Goal: Task Accomplishment & Management: Manage account settings

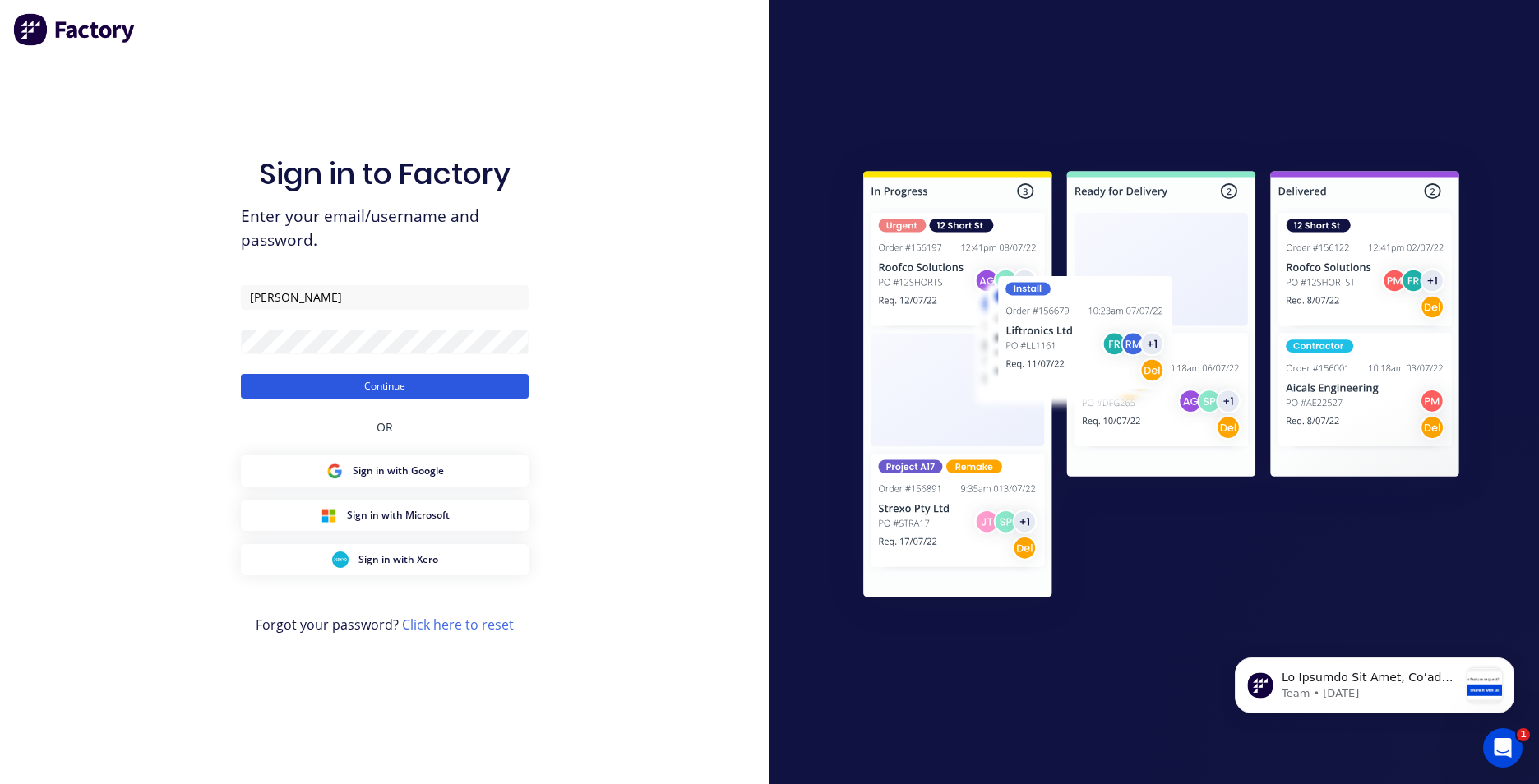
click at [365, 387] on button "Continue" at bounding box center [384, 387] width 288 height 25
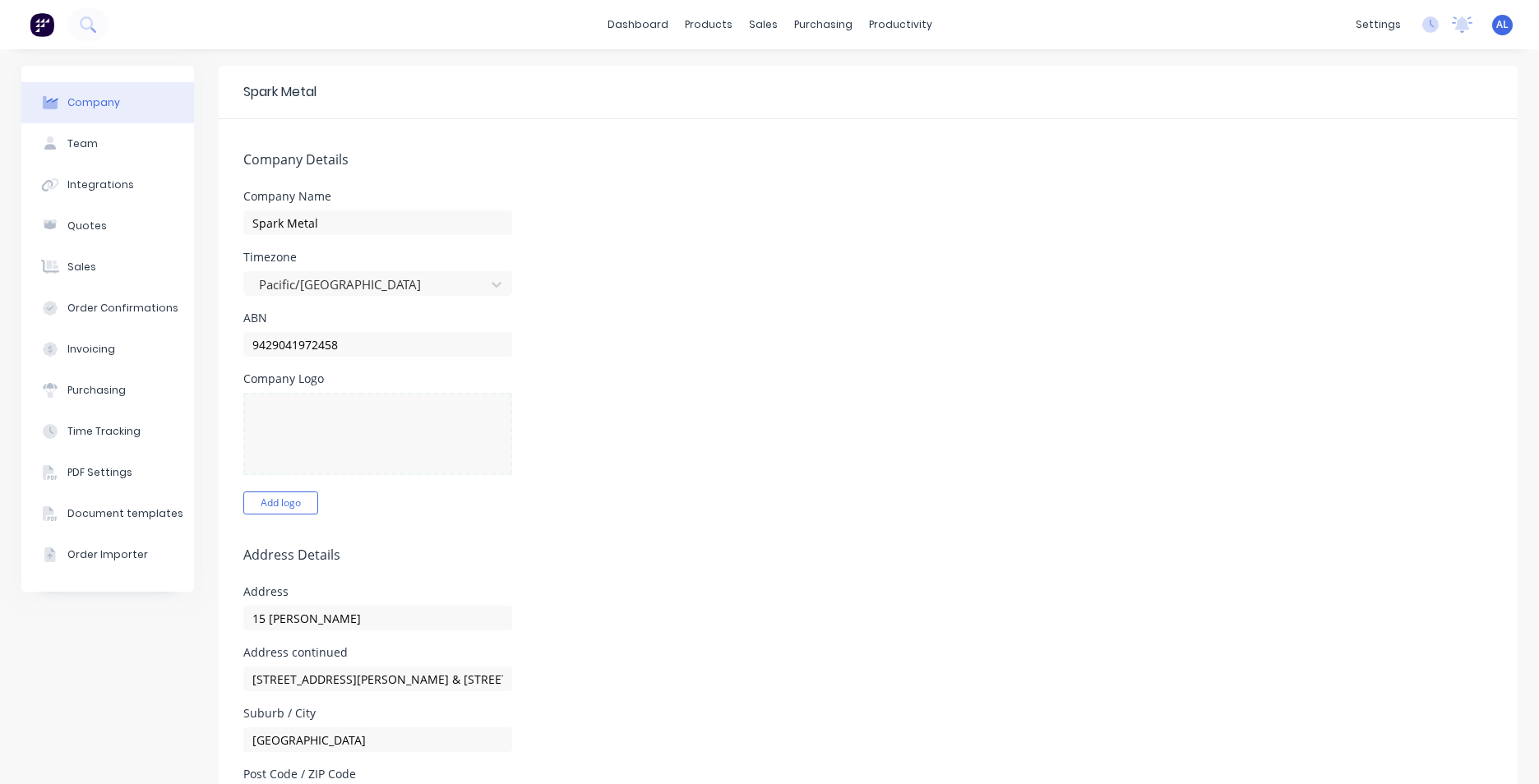
select select "NZ"
click at [668, 22] on link "dashboard" at bounding box center [638, 25] width 77 height 25
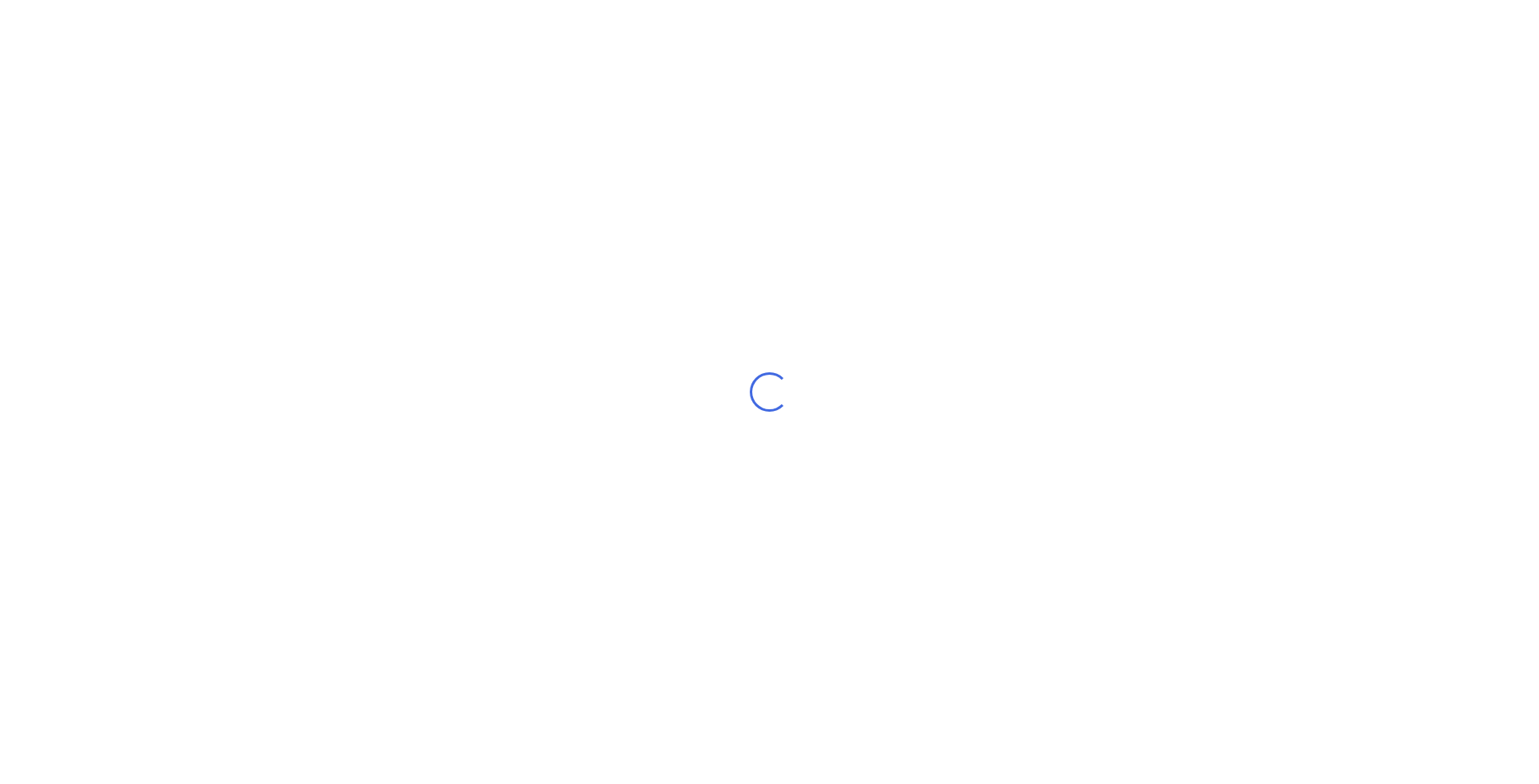
click at [668, 22] on div "Loading..." at bounding box center [769, 392] width 1539 height 784
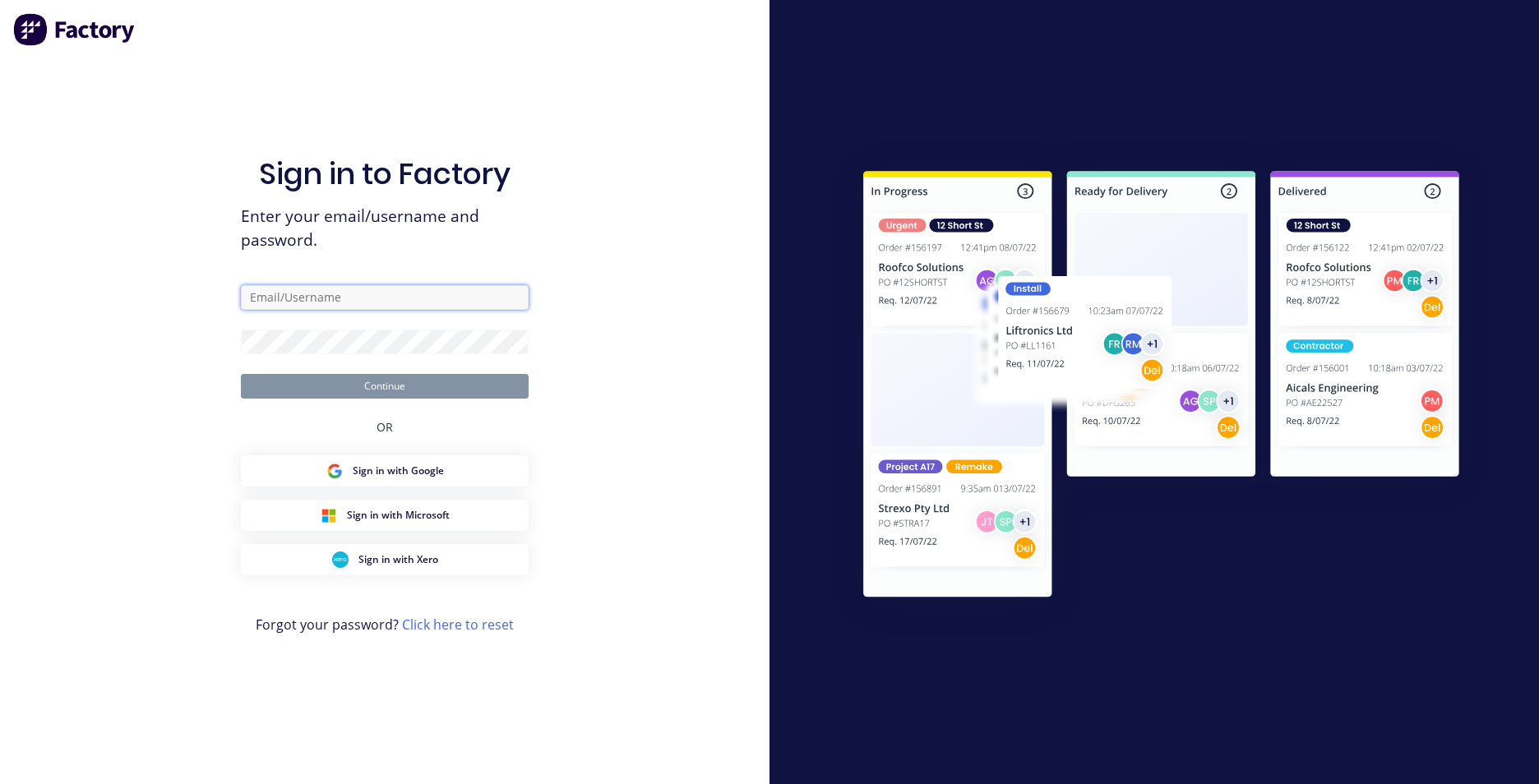
type input "[PERSON_NAME]"
drag, startPoint x: 310, startPoint y: 299, endPoint x: 253, endPoint y: 308, distance: 57.7
click at [253, 308] on input "[PERSON_NAME]" at bounding box center [384, 297] width 288 height 25
click at [249, 308] on input "[PERSON_NAME]" at bounding box center [384, 297] width 288 height 25
type input "[PERSON_NAME][EMAIL_ADDRESS][DOMAIN_NAME]"
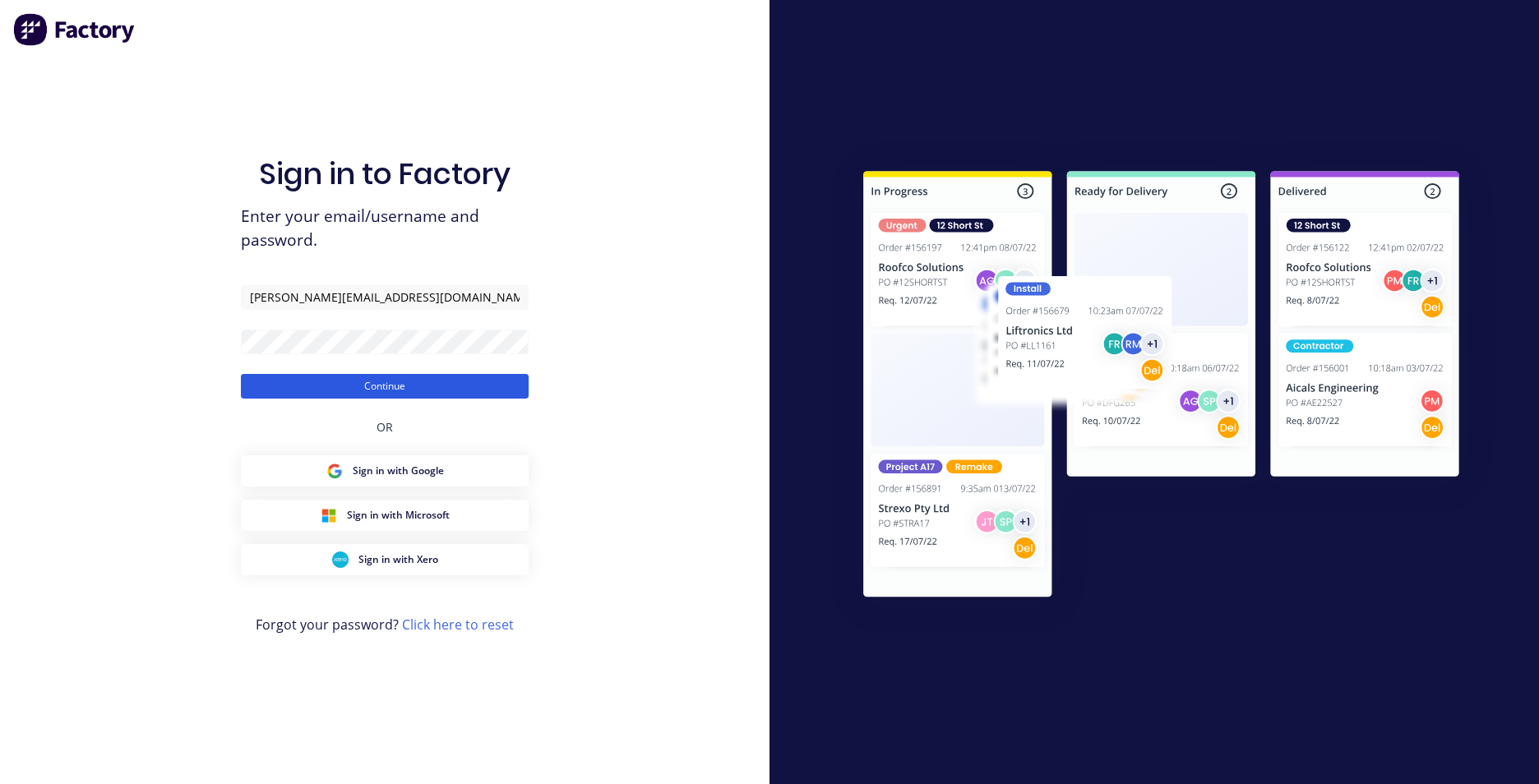
click at [320, 384] on button "Continue" at bounding box center [384, 387] width 288 height 25
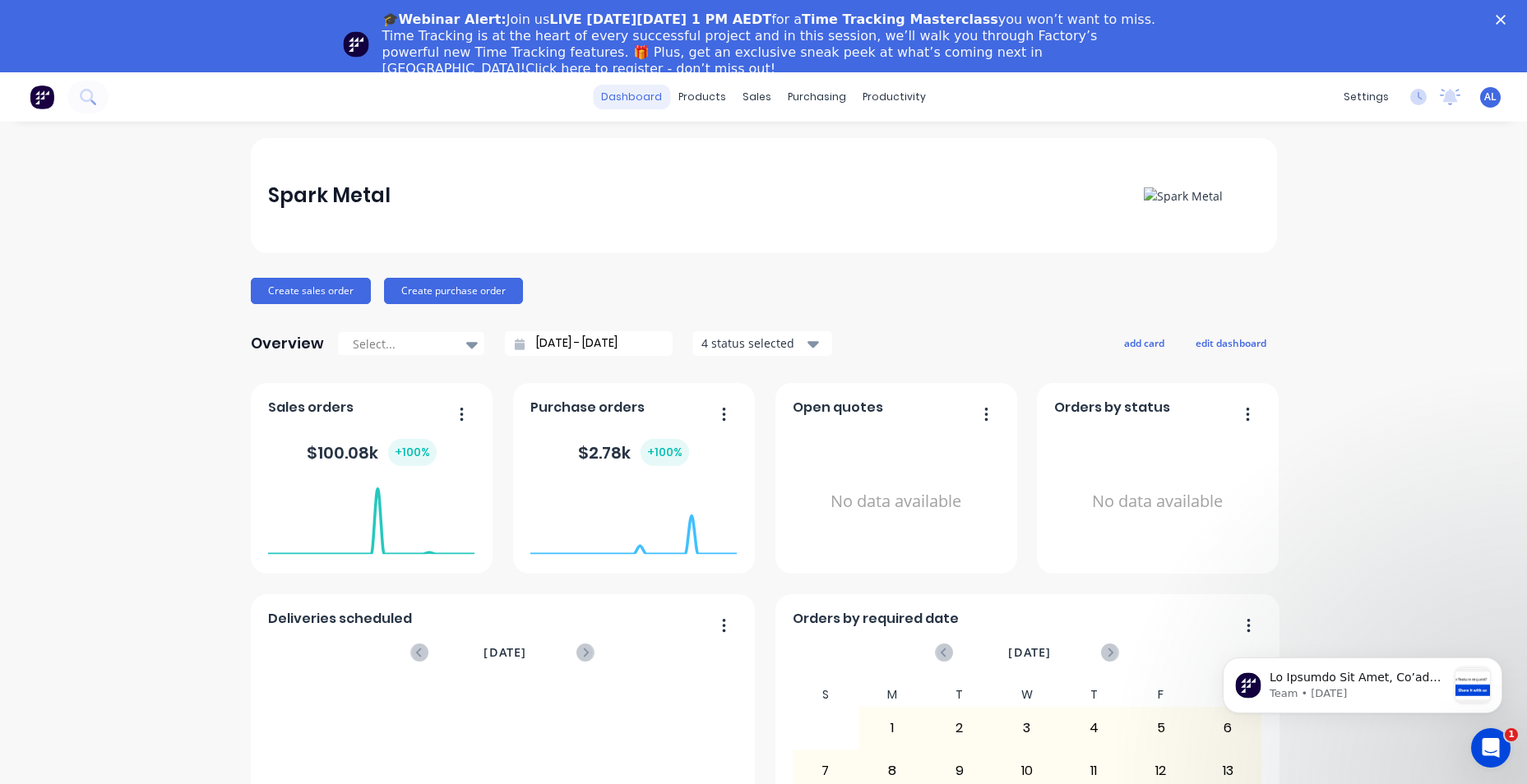
click at [650, 105] on link "dashboard" at bounding box center [631, 97] width 77 height 25
click at [892, 150] on div "Workflow" at bounding box center [917, 151] width 49 height 15
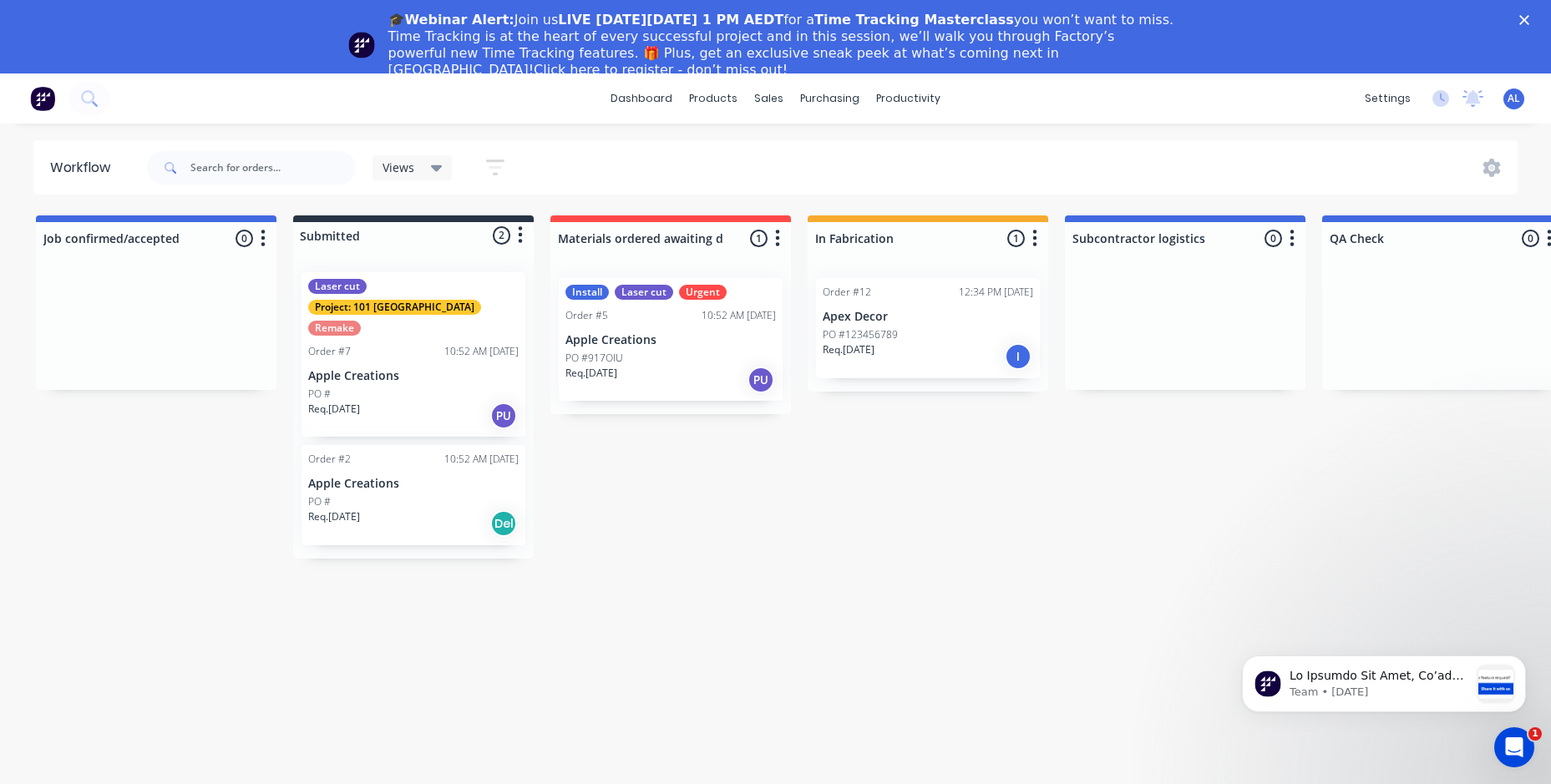
click at [520, 232] on icon "button" at bounding box center [520, 236] width 5 height 21
click at [350, 386] on div "PO #" at bounding box center [413, 394] width 211 height 15
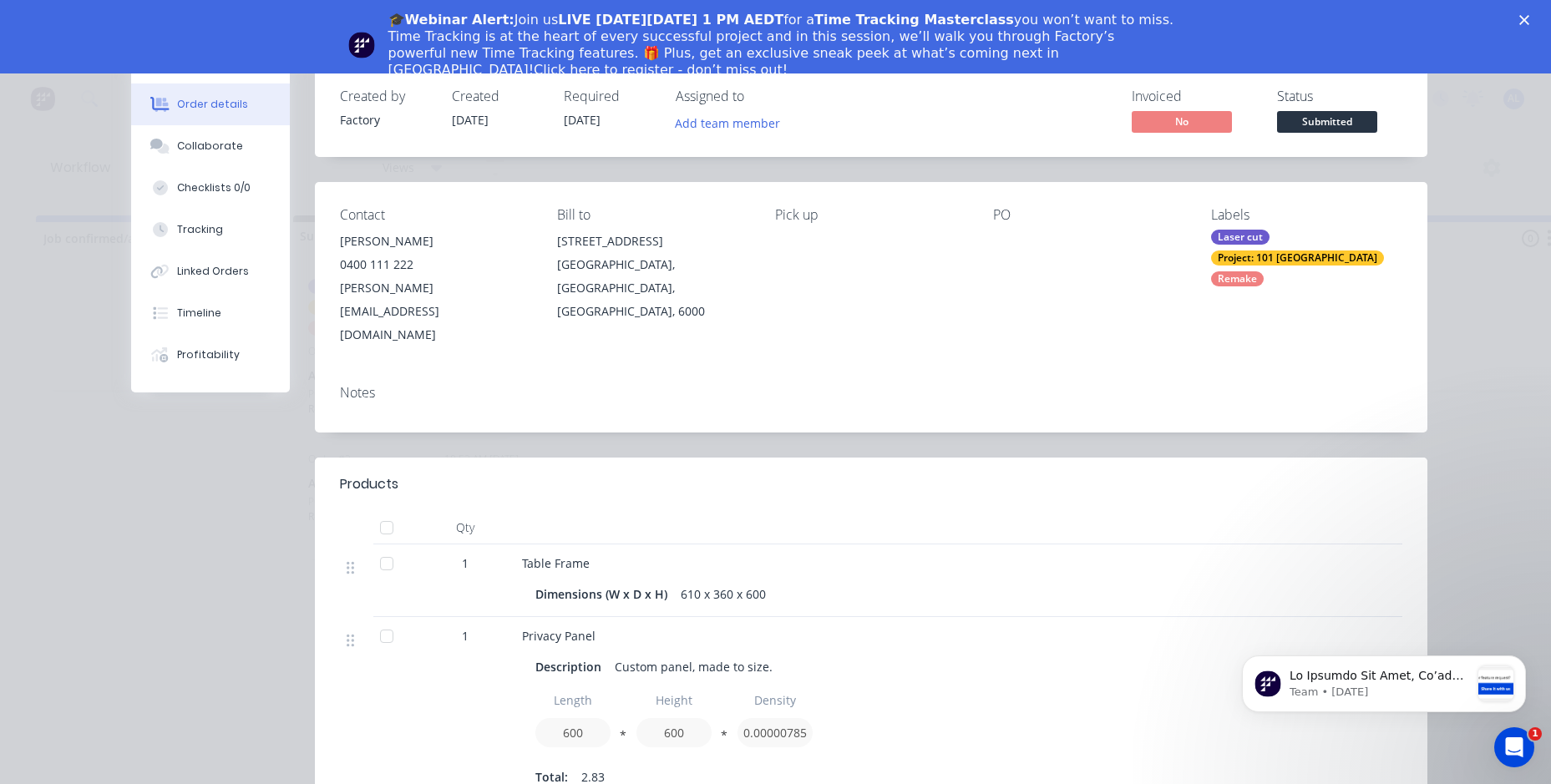
scroll to position [83, 0]
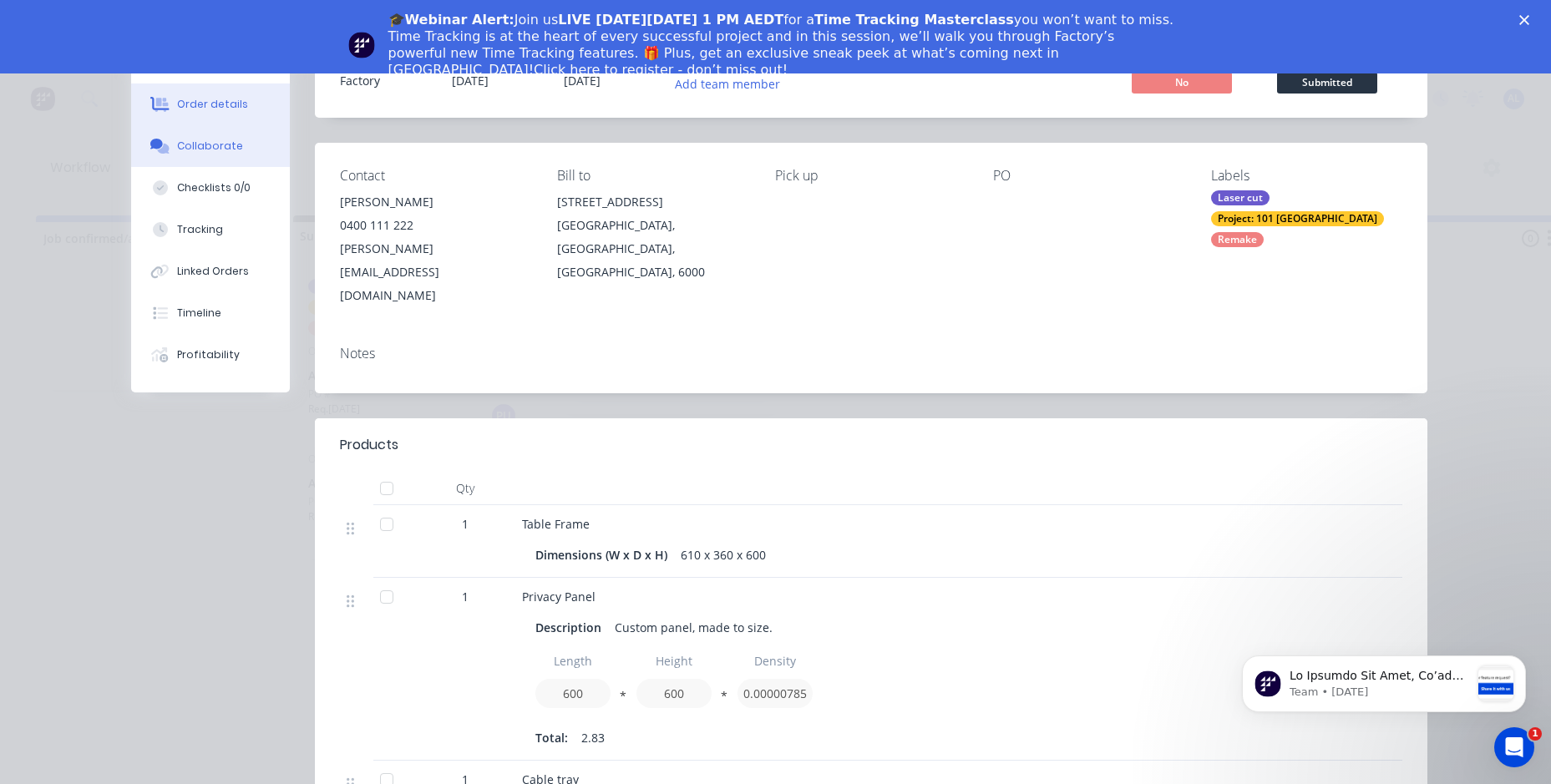
click at [205, 148] on div "Collaborate" at bounding box center [210, 147] width 66 height 15
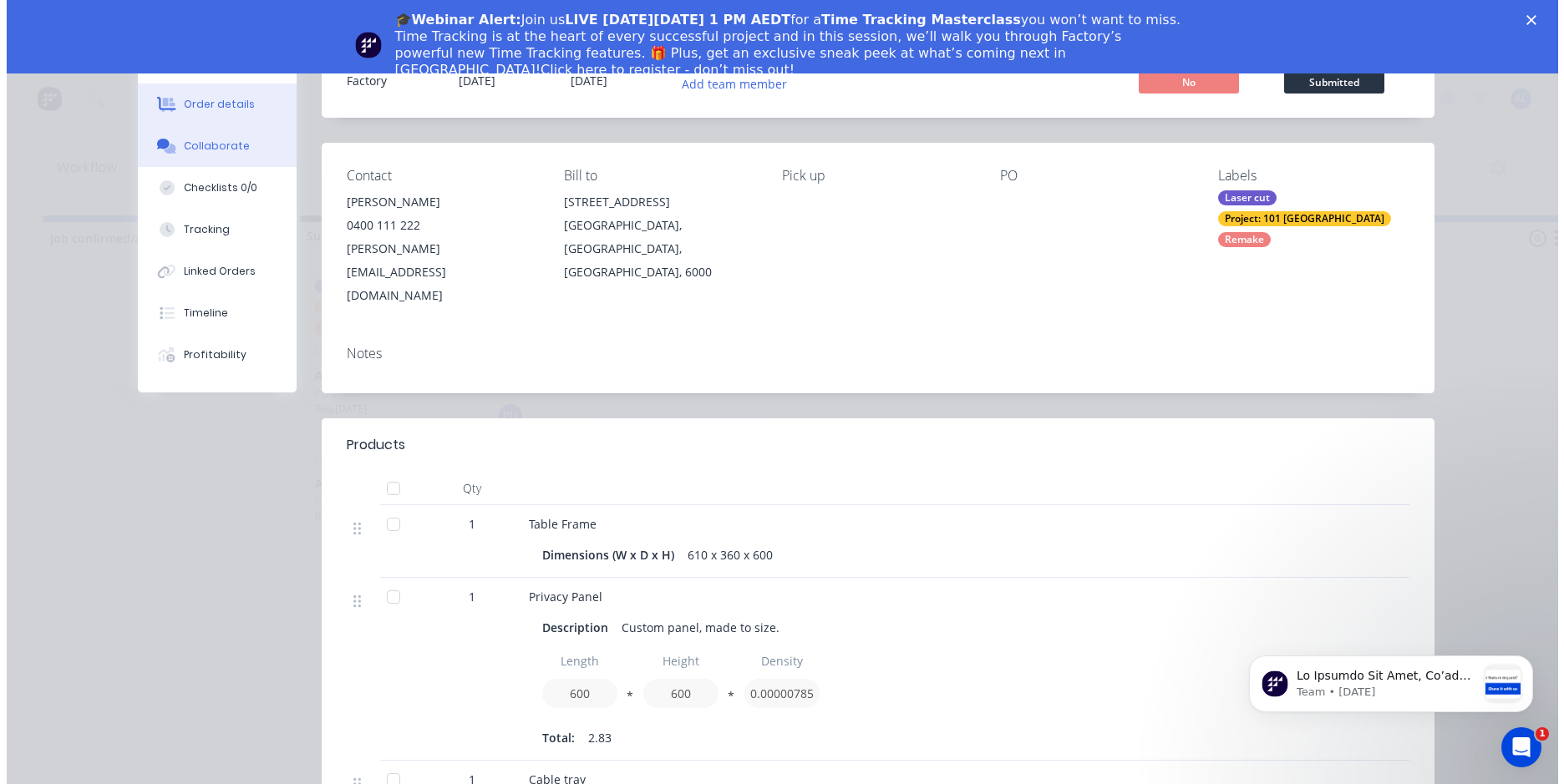
scroll to position [0, 0]
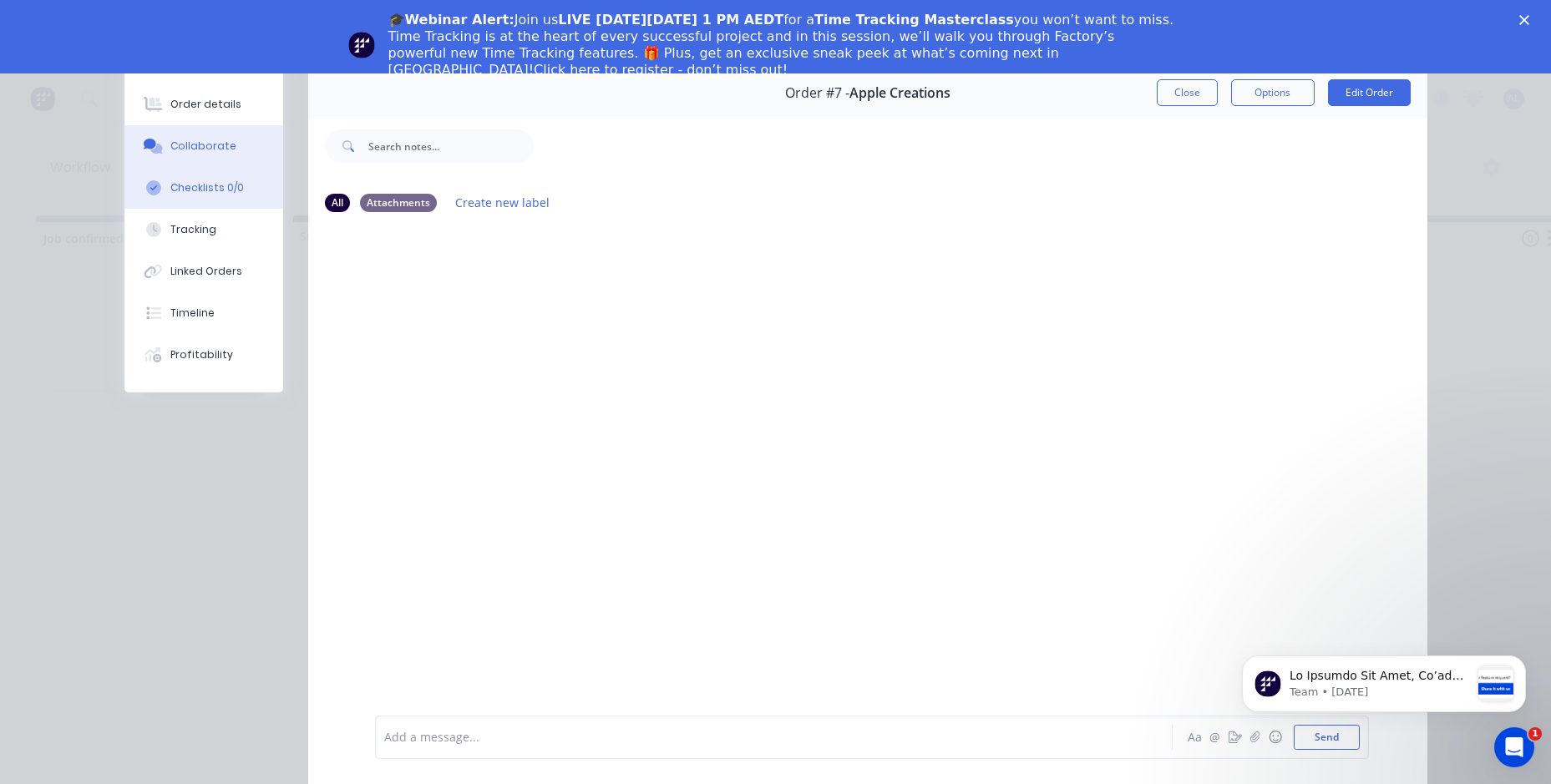
click at [212, 185] on div "Checklists 0/0" at bounding box center [207, 188] width 73 height 15
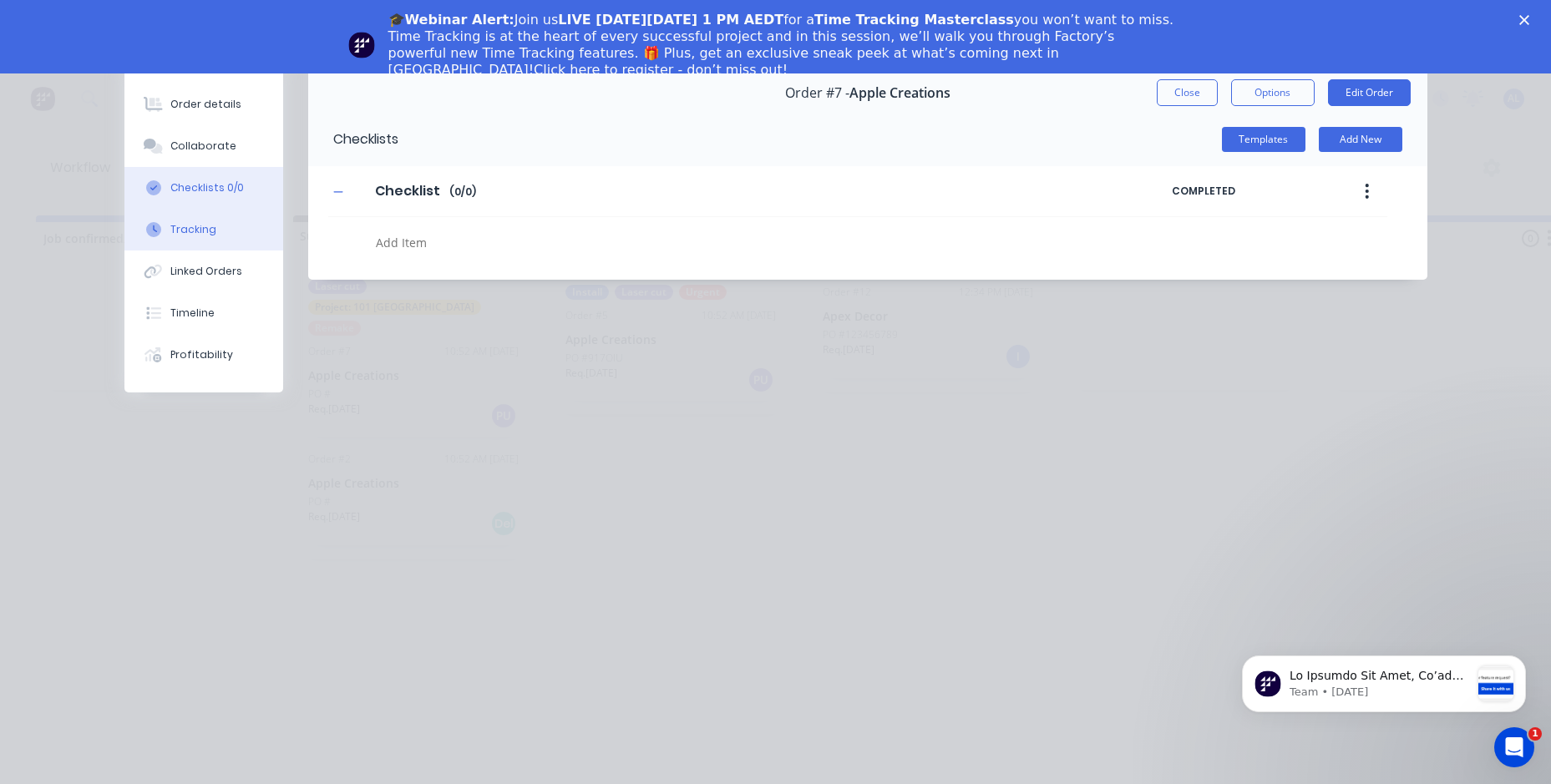
click at [223, 235] on button "Tracking" at bounding box center [204, 229] width 158 height 42
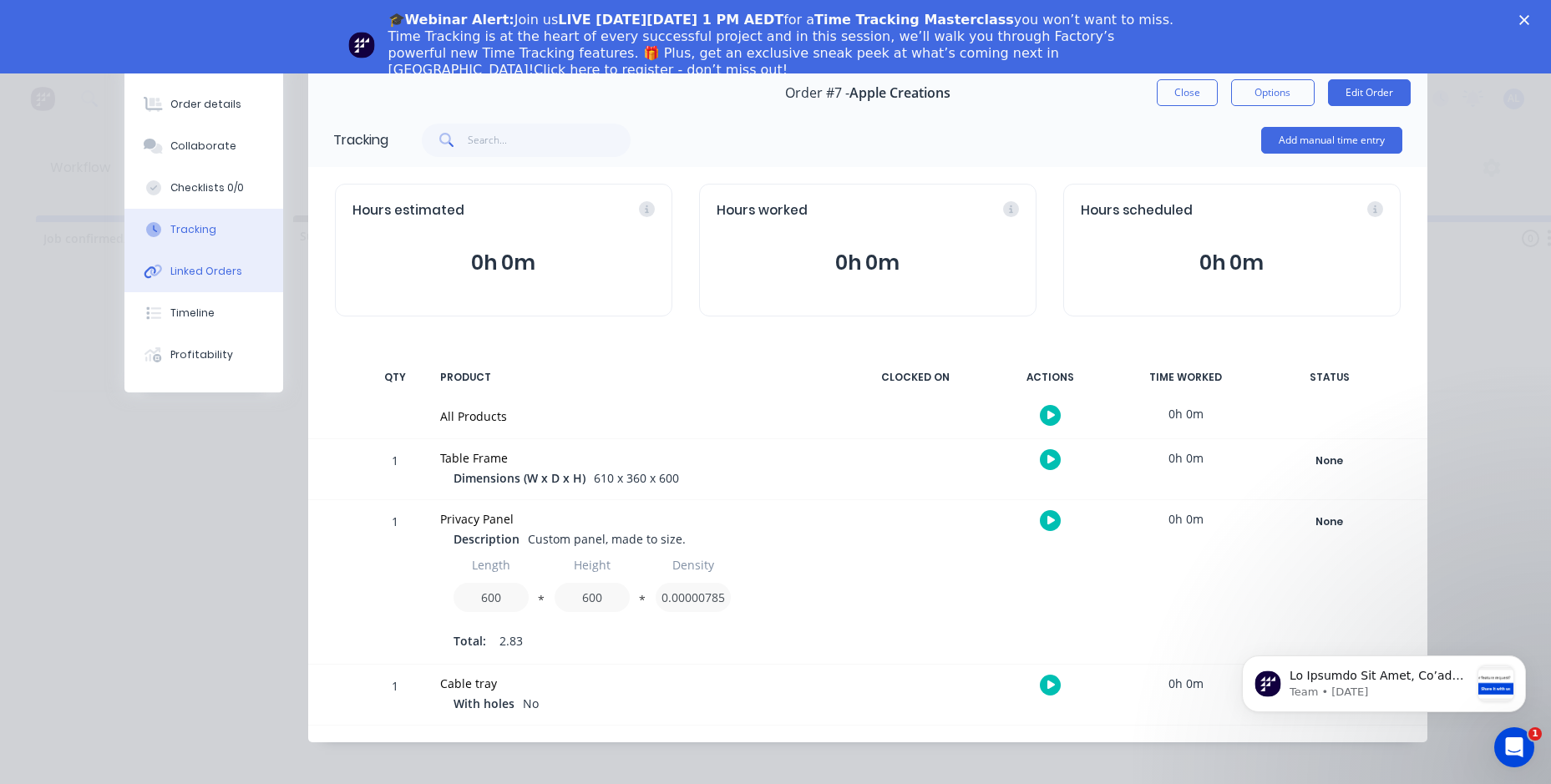
click at [212, 266] on div "Linked Orders" at bounding box center [206, 271] width 71 height 15
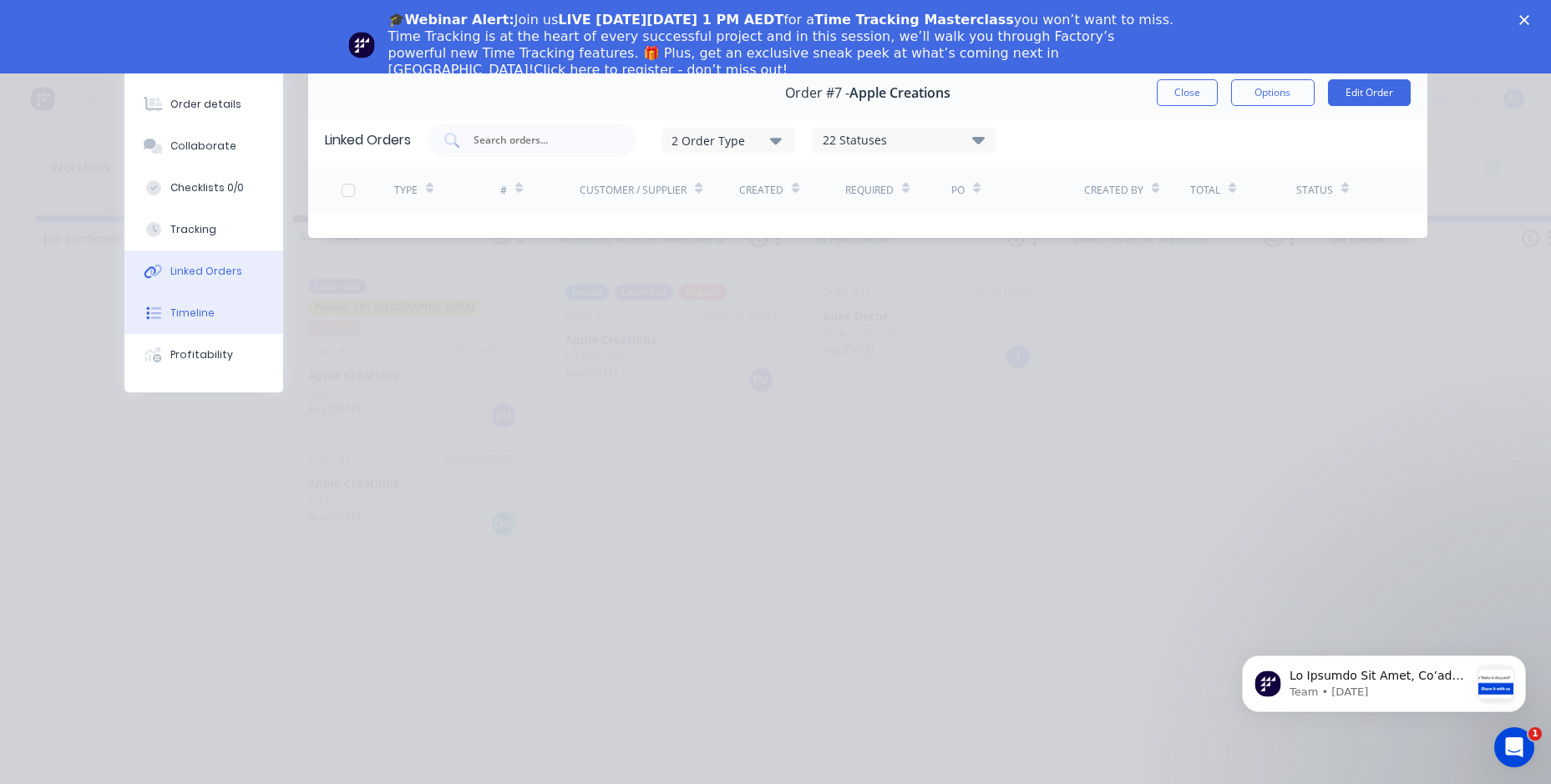
click at [214, 315] on button "Timeline" at bounding box center [204, 313] width 158 height 42
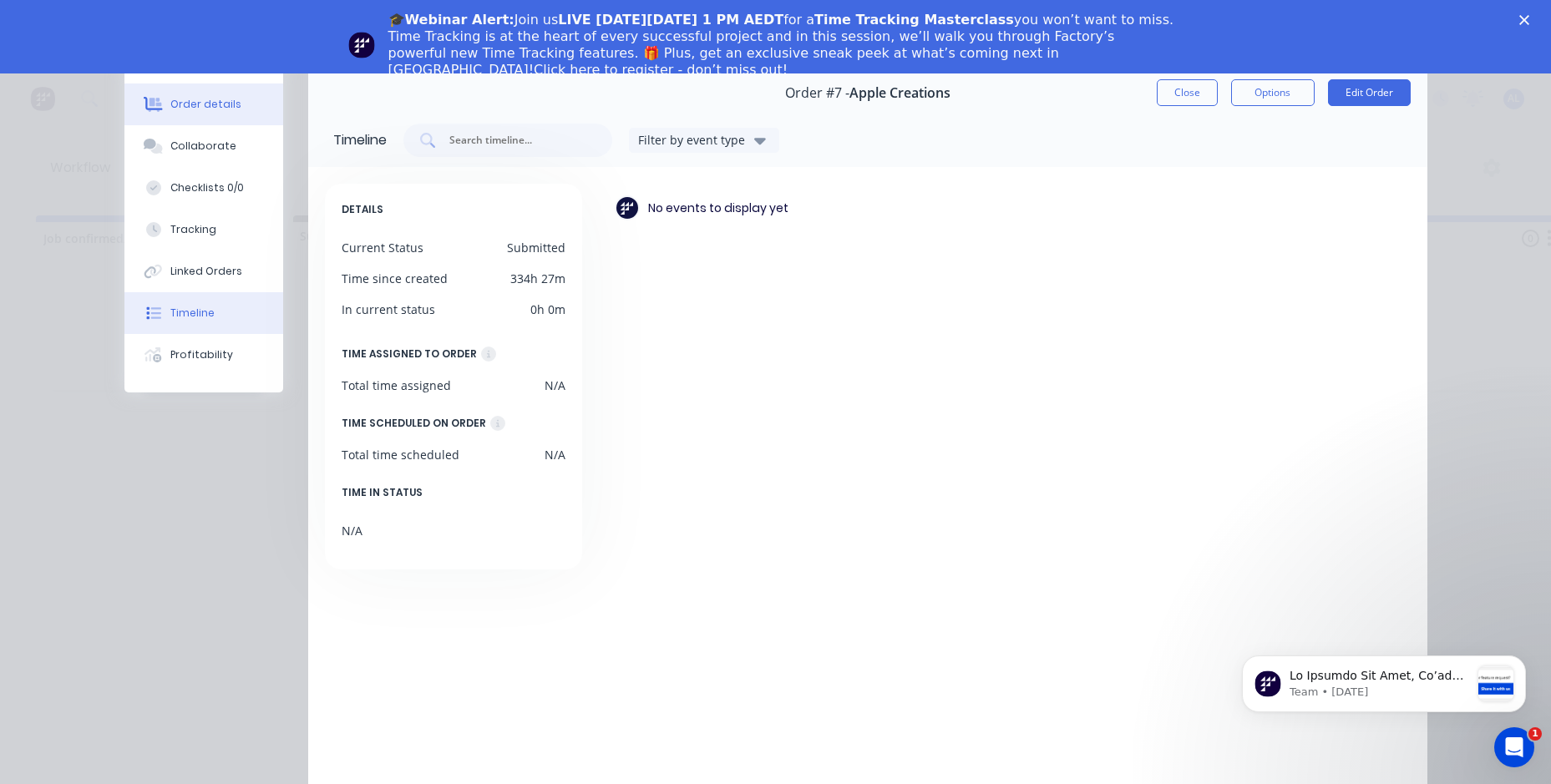
click at [214, 114] on button "Order details" at bounding box center [204, 103] width 158 height 42
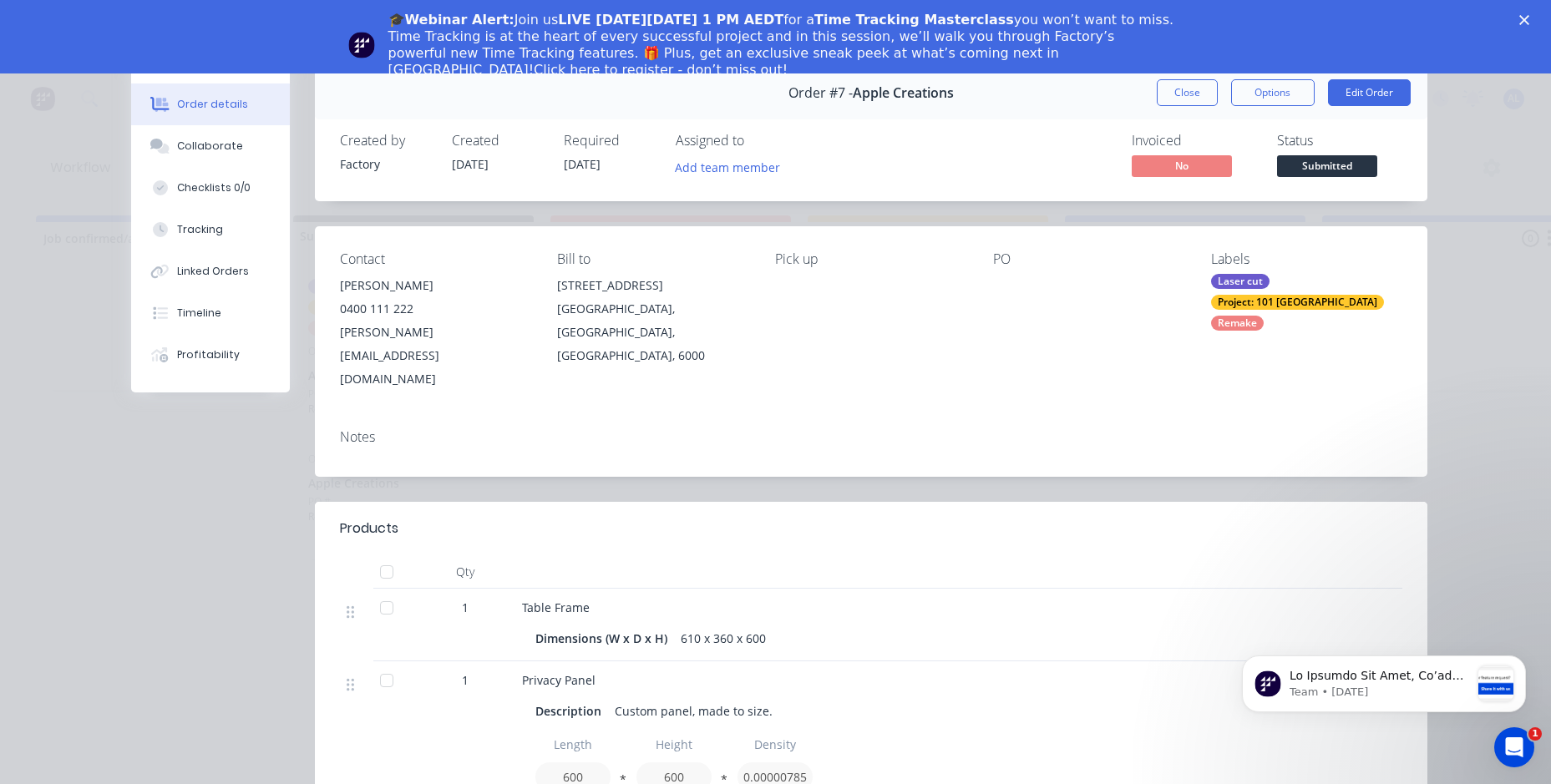
click at [1530, 16] on polygon "Close" at bounding box center [1524, 20] width 10 height 10
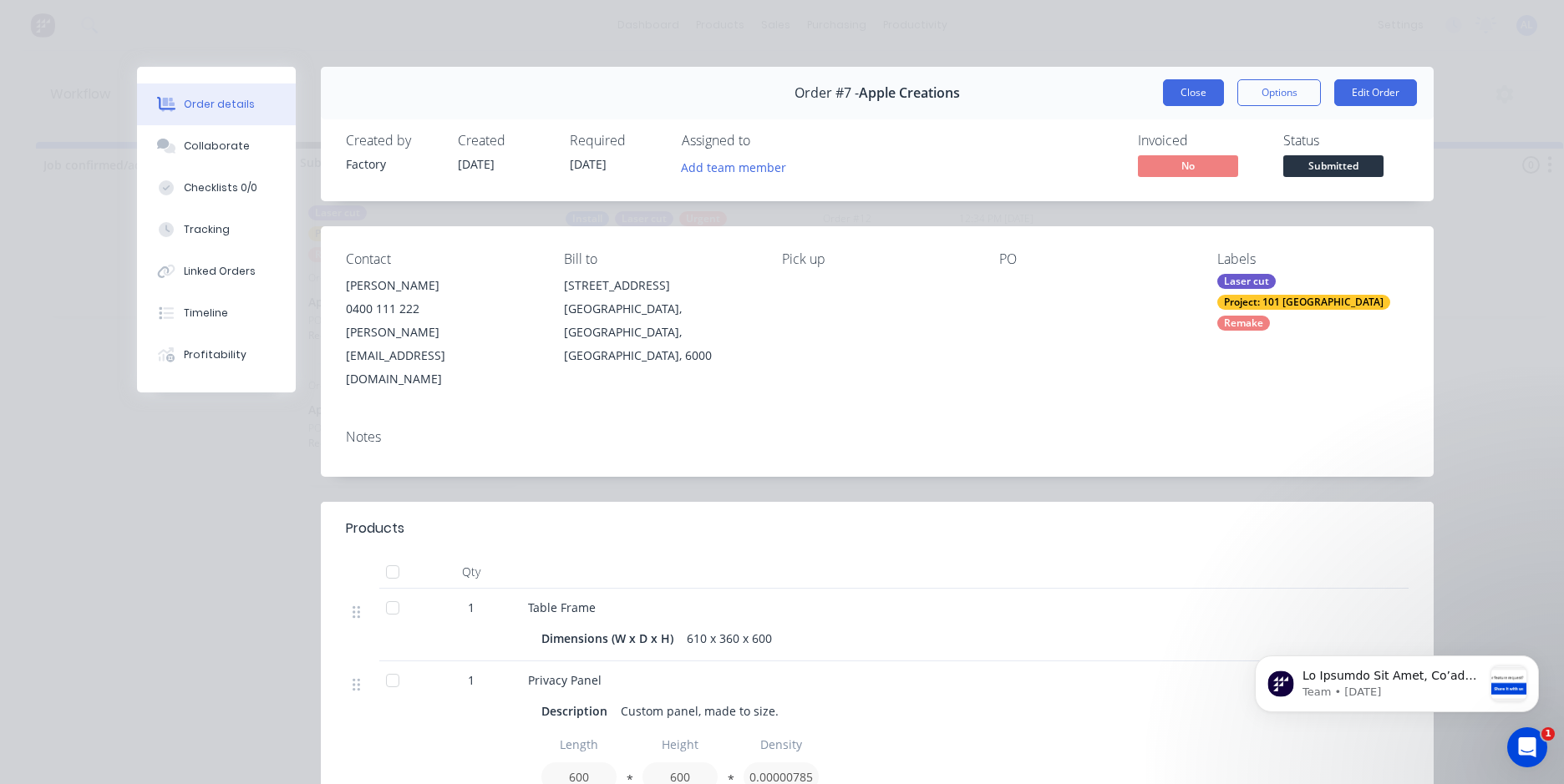
click at [1181, 98] on button "Close" at bounding box center [1193, 93] width 61 height 27
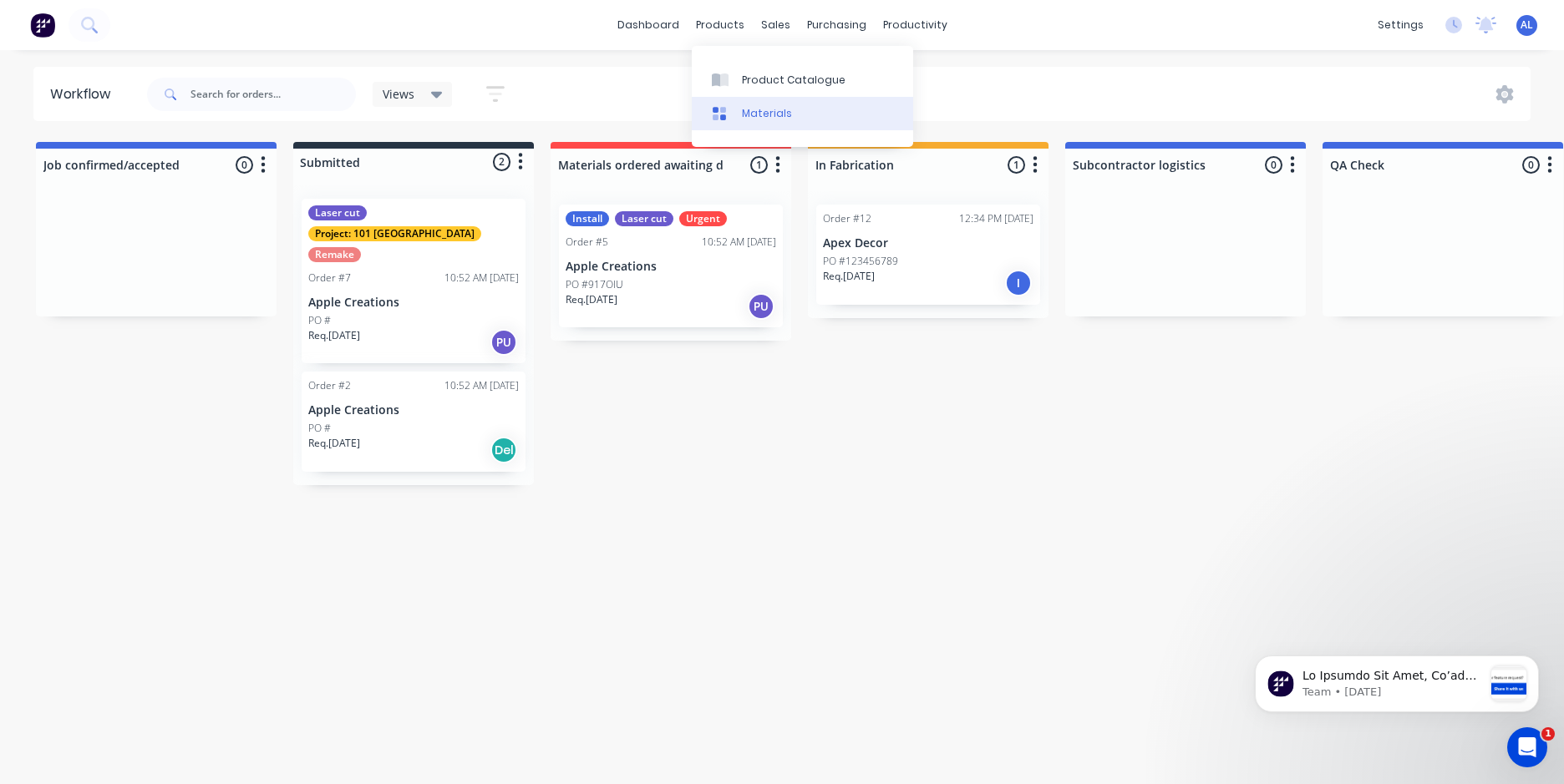
click at [801, 116] on link "Materials" at bounding box center [802, 113] width 221 height 34
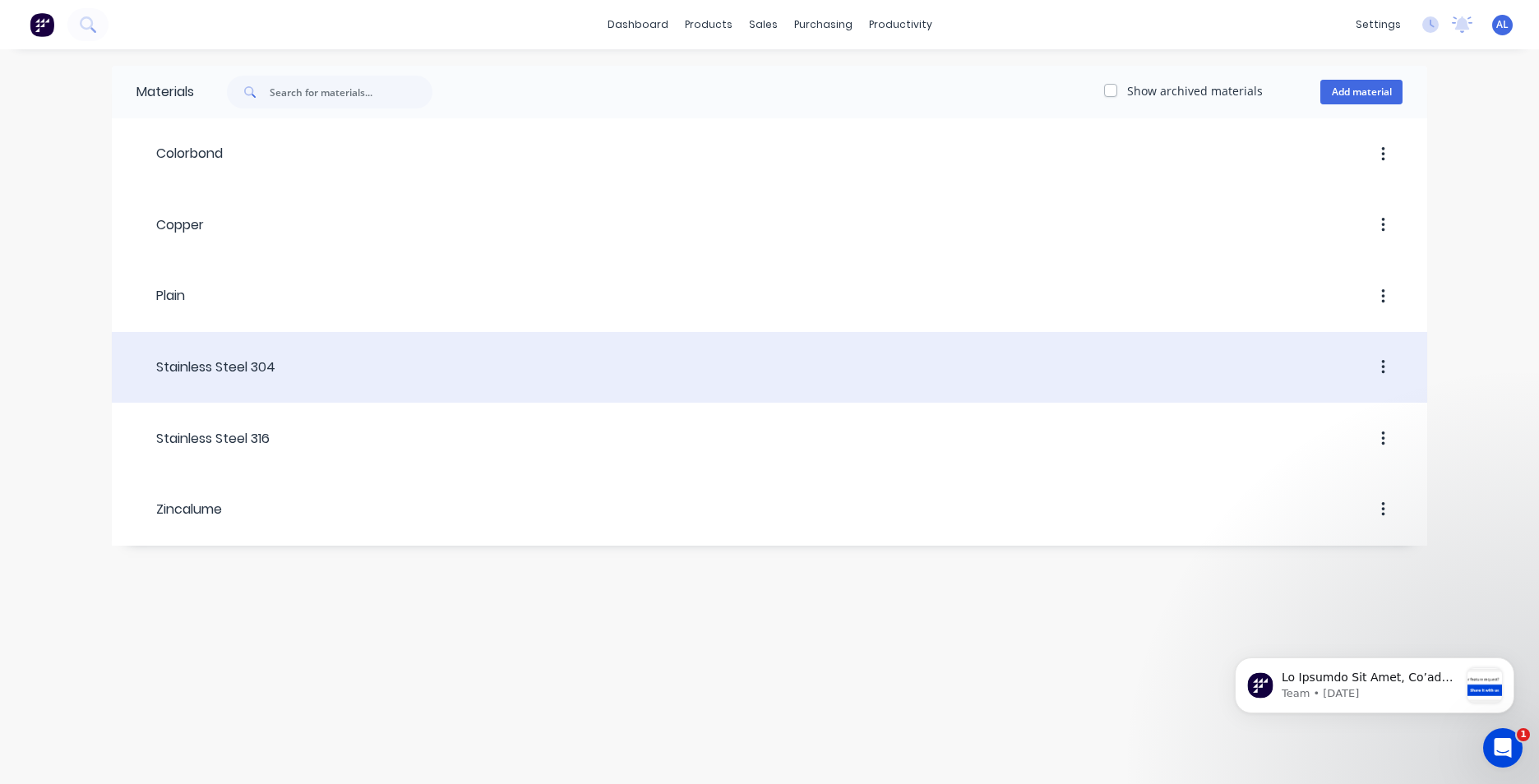
click at [289, 362] on div at bounding box center [839, 367] width 1127 height 29
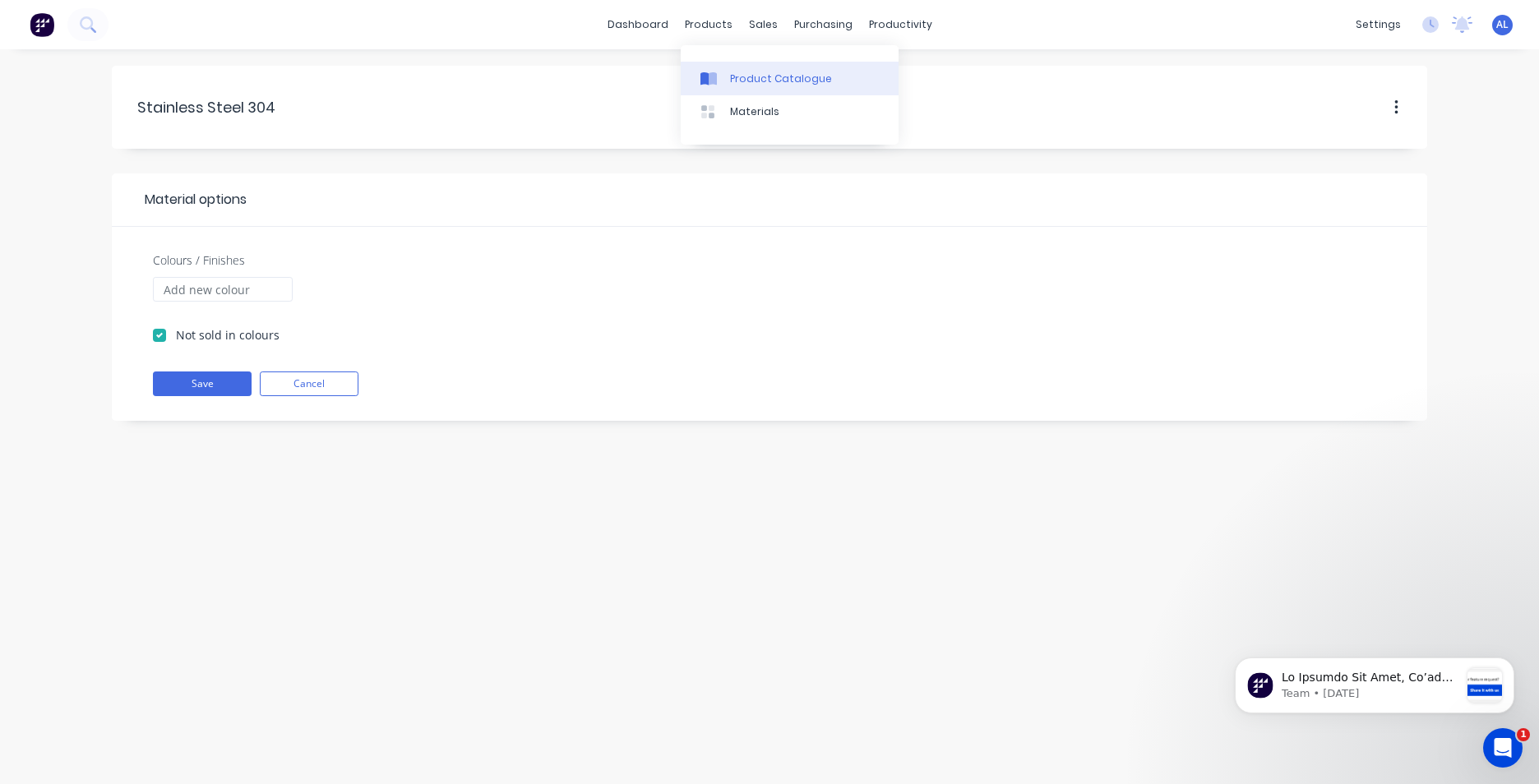
click at [736, 79] on div "Product Catalogue" at bounding box center [780, 79] width 102 height 15
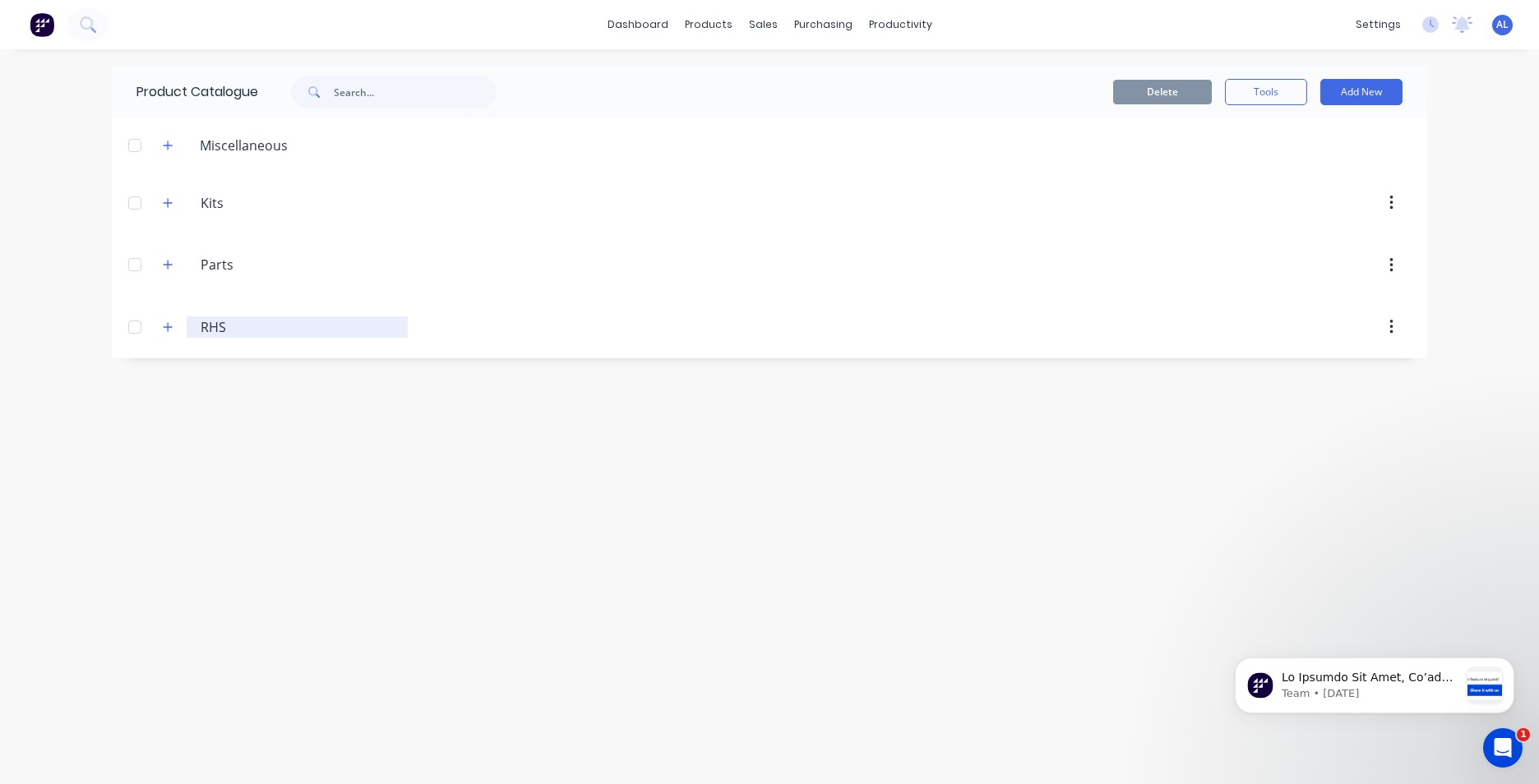
click at [216, 332] on input "RHS" at bounding box center [298, 327] width 195 height 20
click at [137, 332] on div at bounding box center [135, 327] width 33 height 33
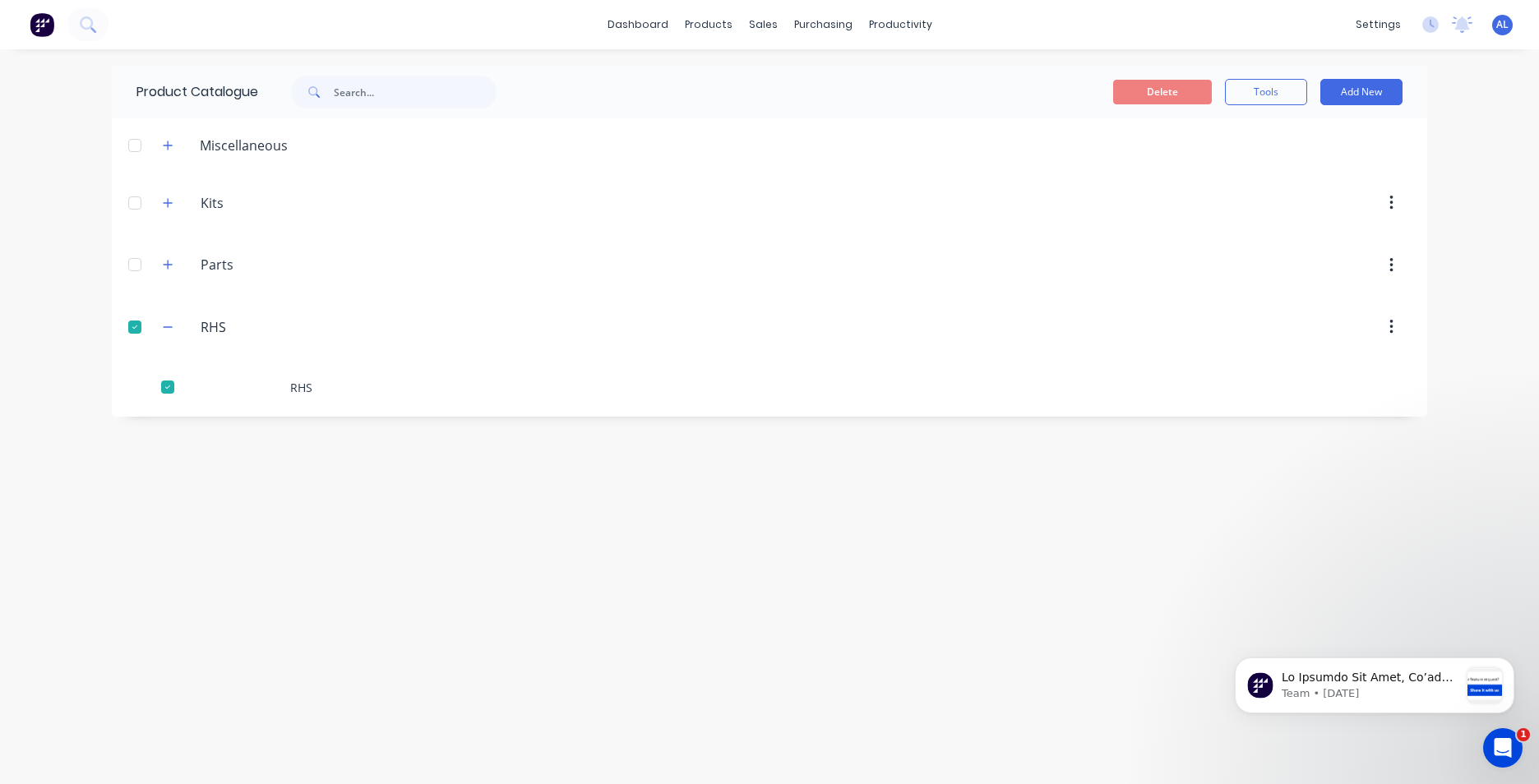
click at [133, 268] on div at bounding box center [135, 264] width 33 height 33
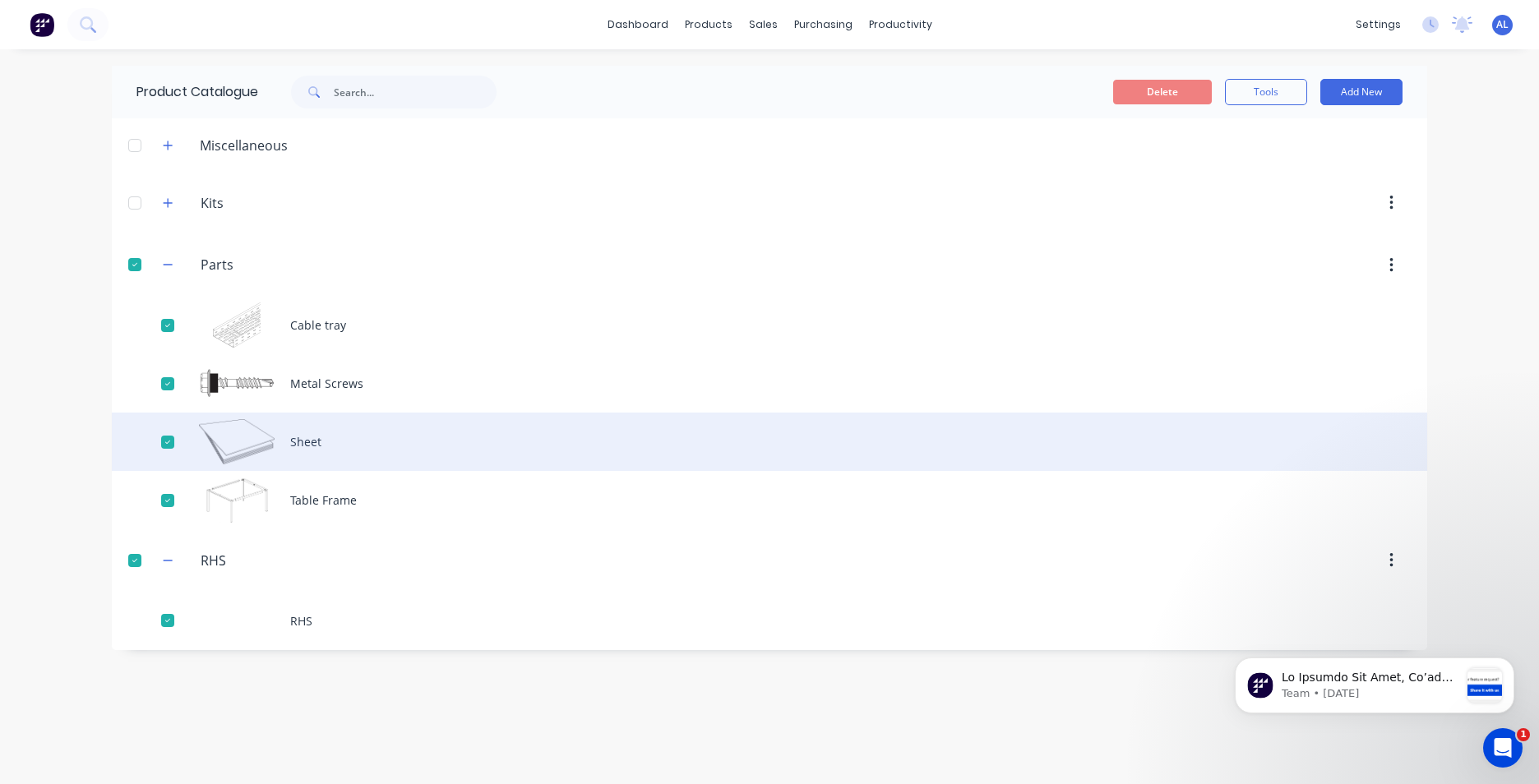
click at [294, 449] on div "Sheet" at bounding box center [770, 441] width 1316 height 58
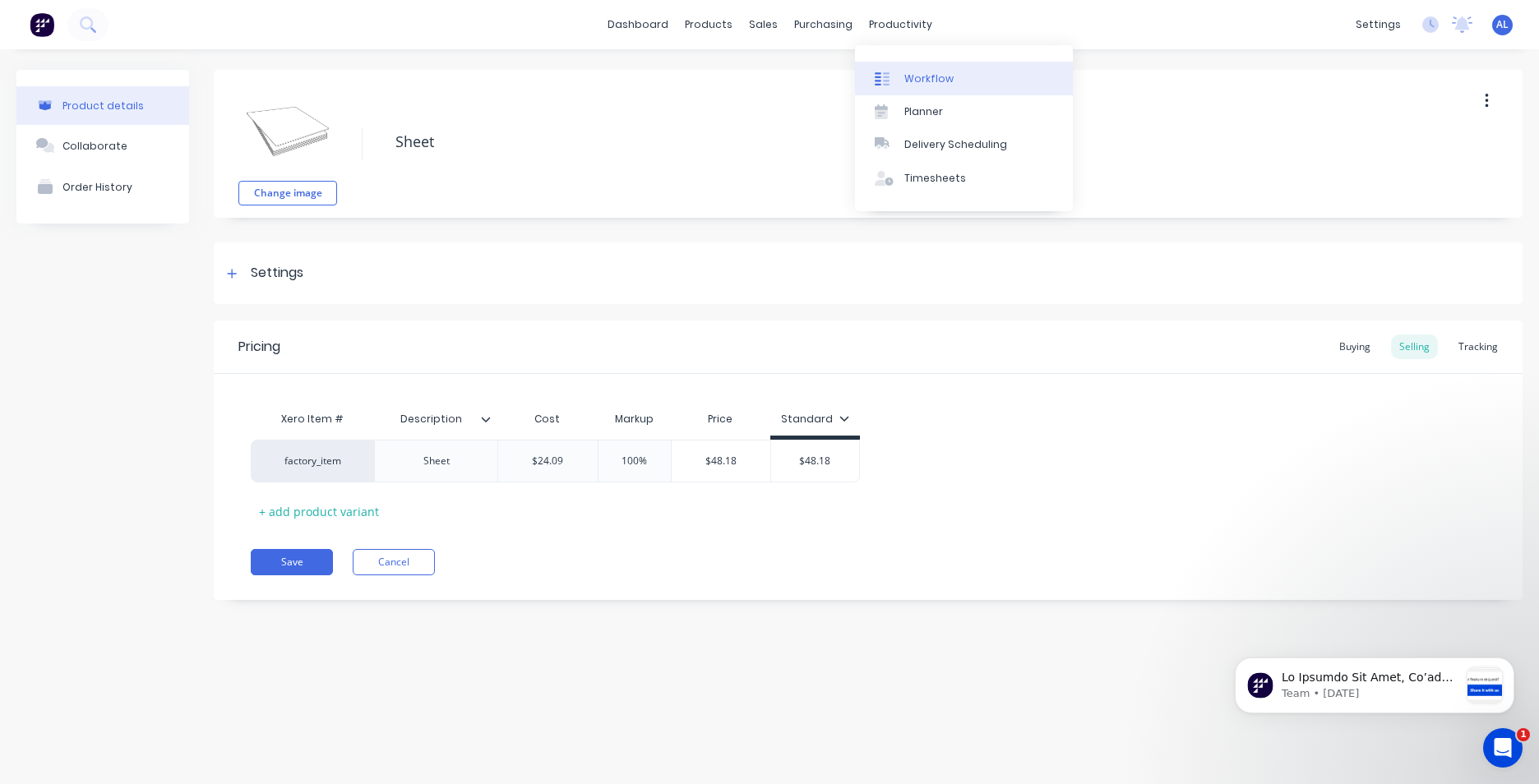
click at [914, 74] on div "Workflow" at bounding box center [929, 79] width 49 height 15
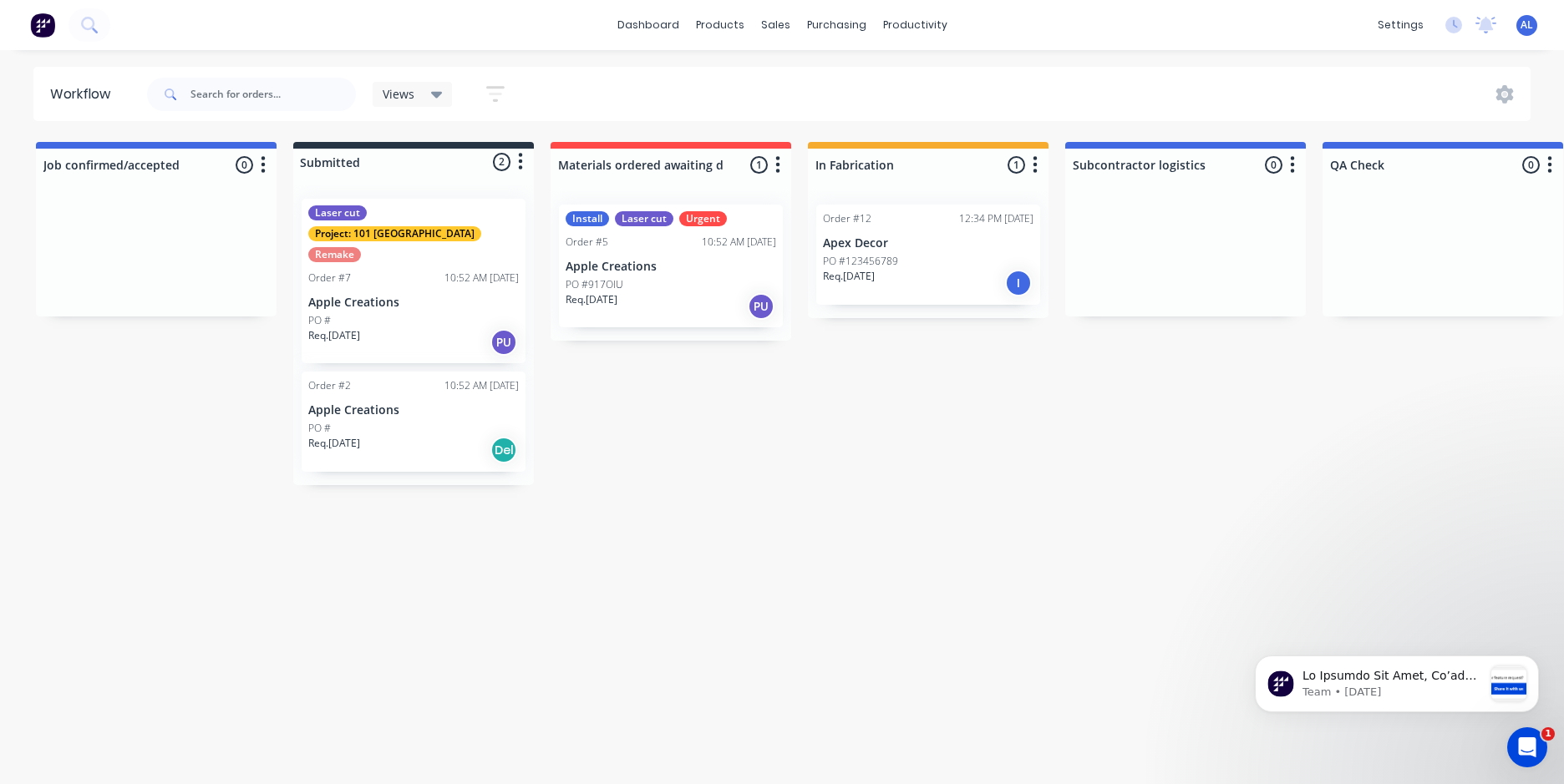
click at [717, 300] on div "Req. 17/02/25 PU" at bounding box center [671, 306] width 211 height 28
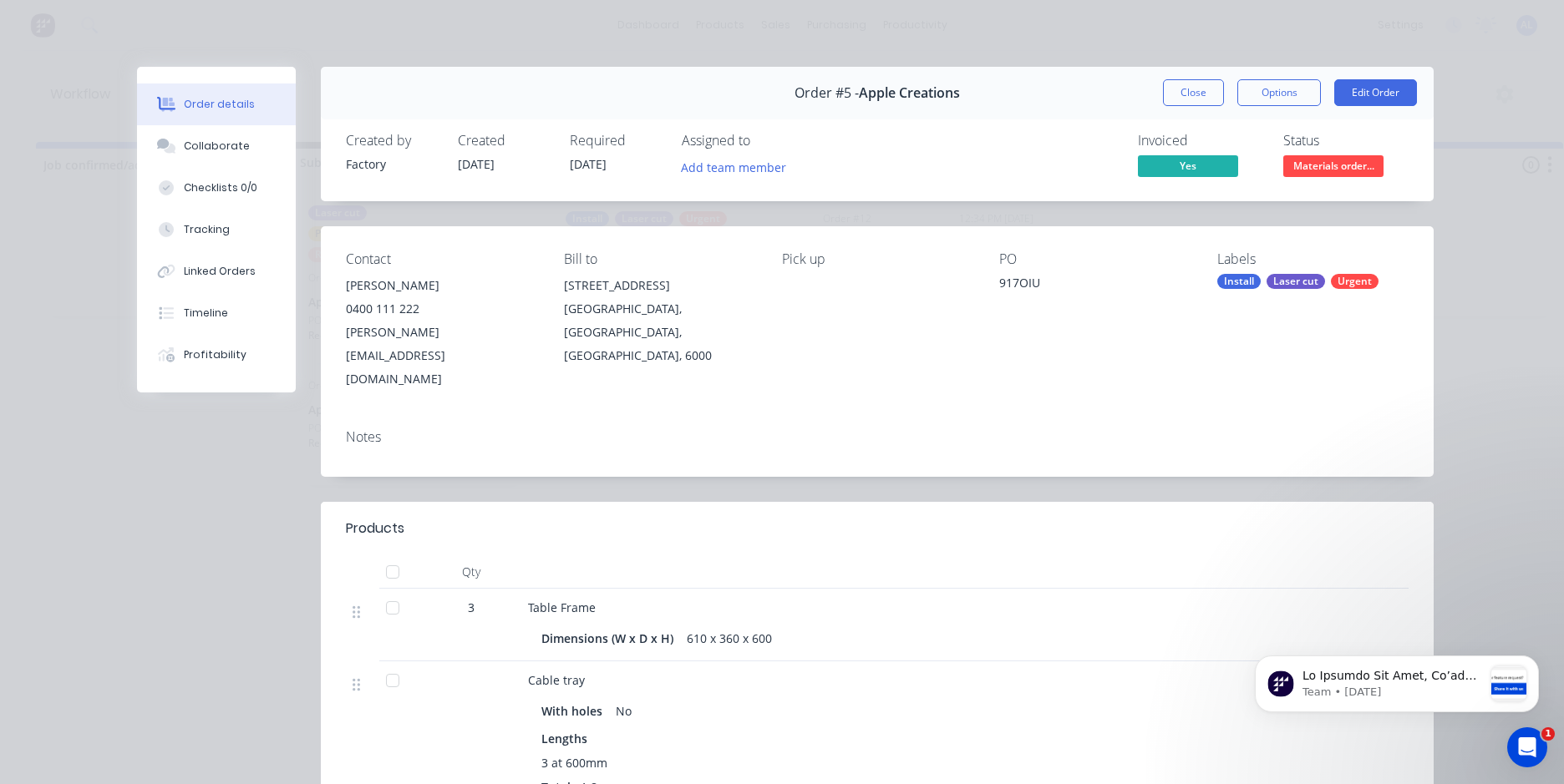
click at [239, 446] on div "Order #5 - Apple Creations Close Options Edit Order Created by Factory Created …" at bounding box center [785, 677] width 1296 height 1220
click at [1173, 87] on button "Close" at bounding box center [1193, 93] width 61 height 27
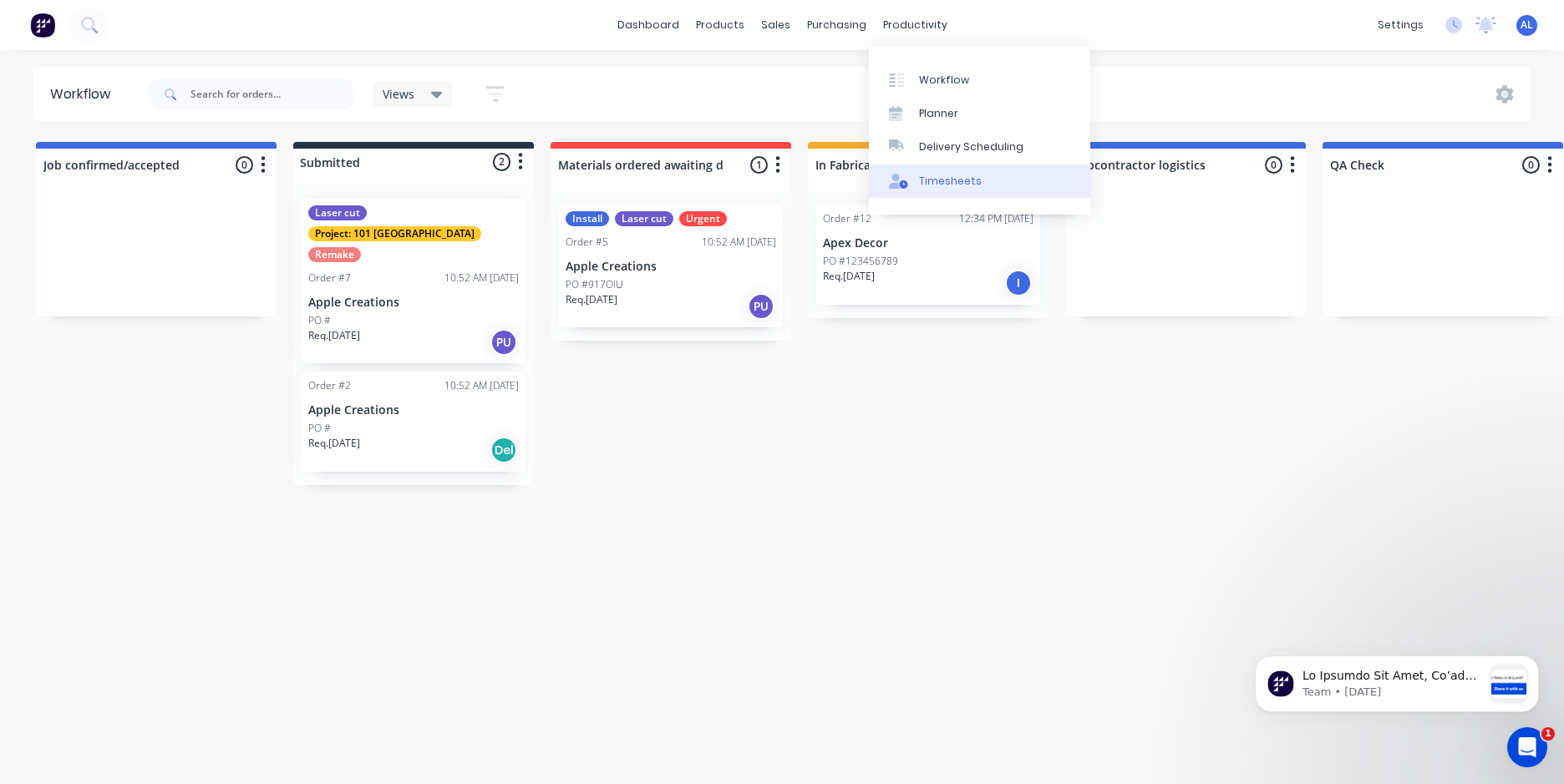
click at [959, 177] on div "Timesheets" at bounding box center [950, 182] width 63 height 15
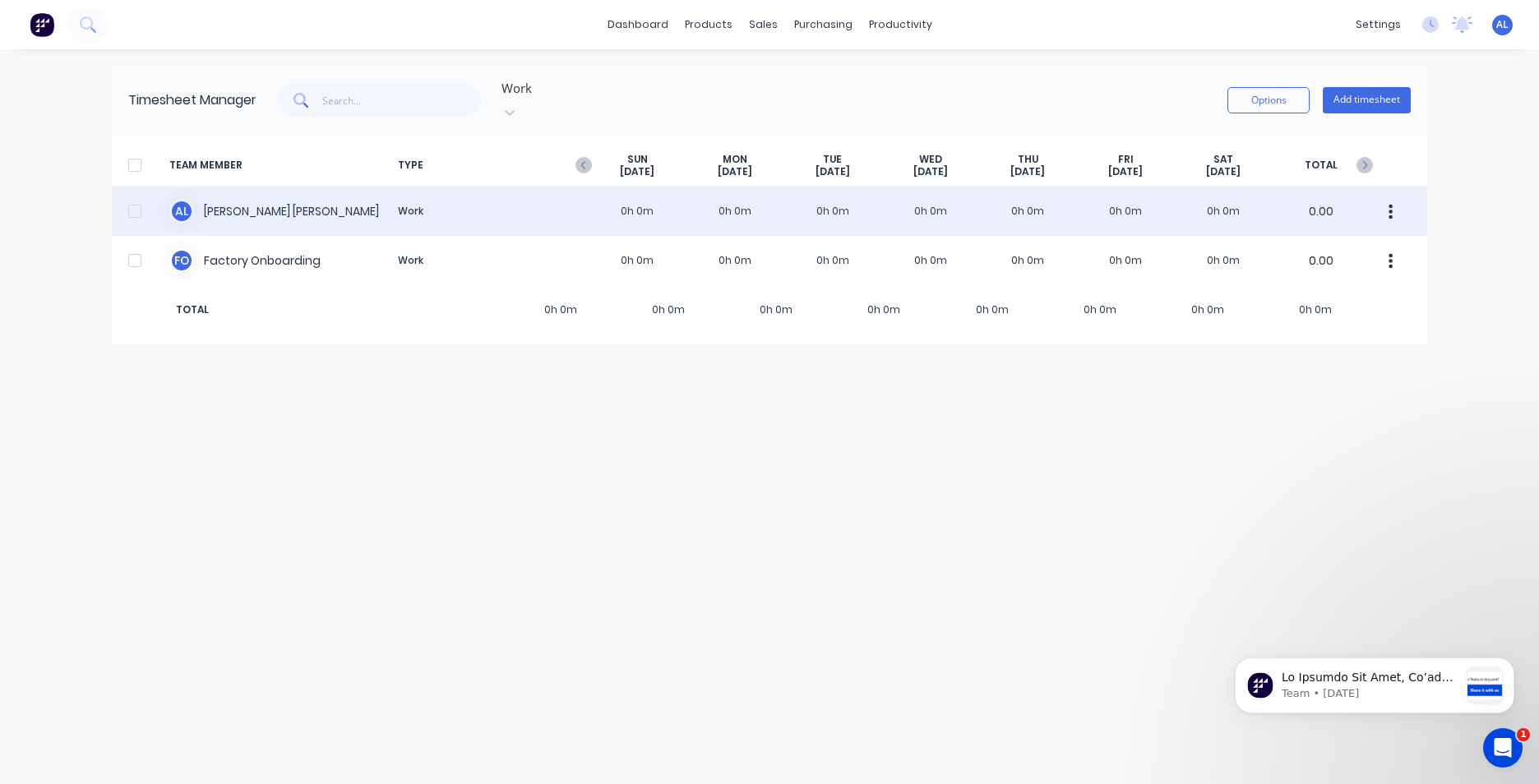
click at [633, 194] on div "A L Adam Leathem Work 0h 0m 0h 0m 0h 0m 0h 0m 0h 0m 0h 0m 0h 0m 0.00" at bounding box center [770, 211] width 1316 height 49
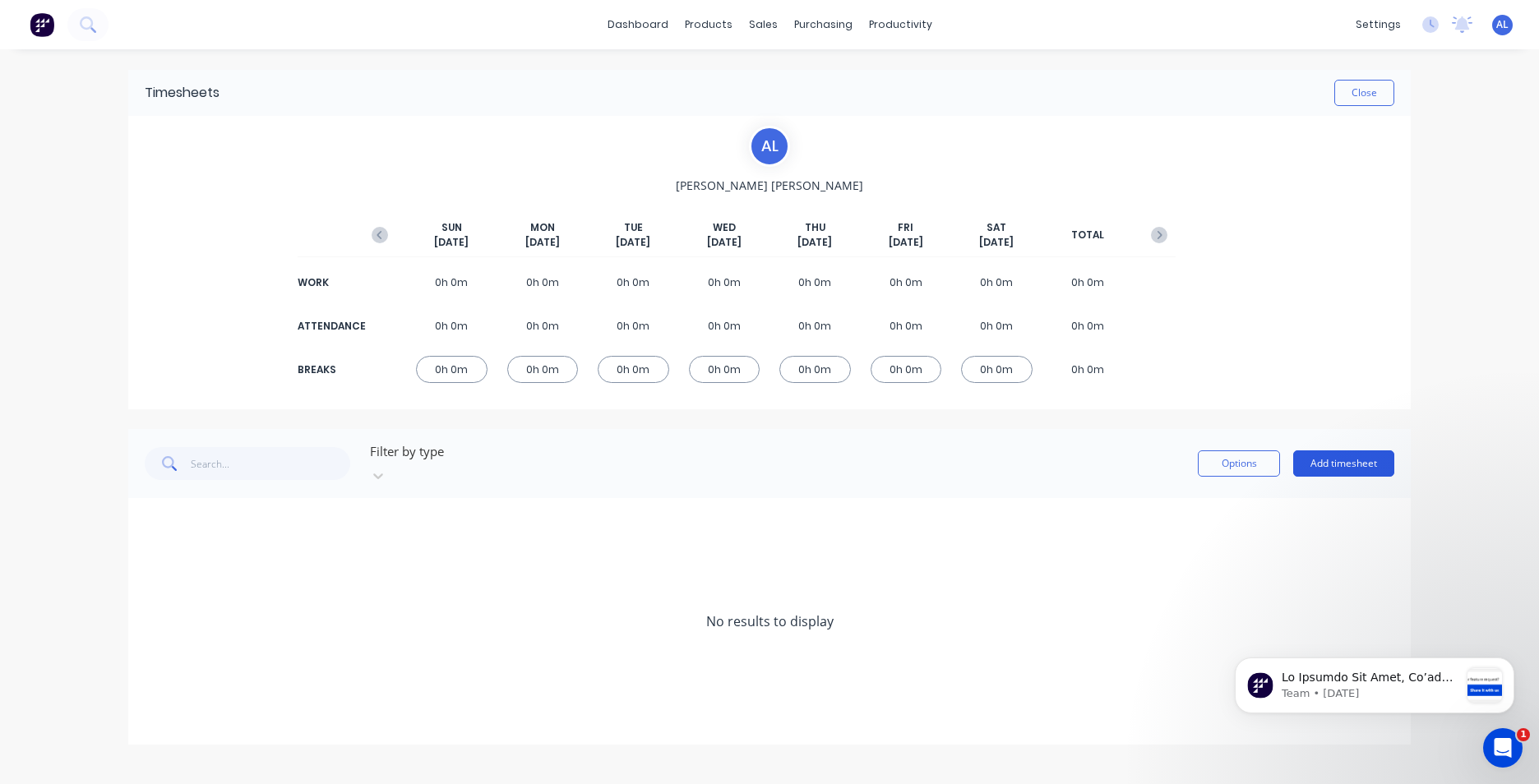
click at [1337, 451] on button "Add timesheet" at bounding box center [1344, 464] width 101 height 27
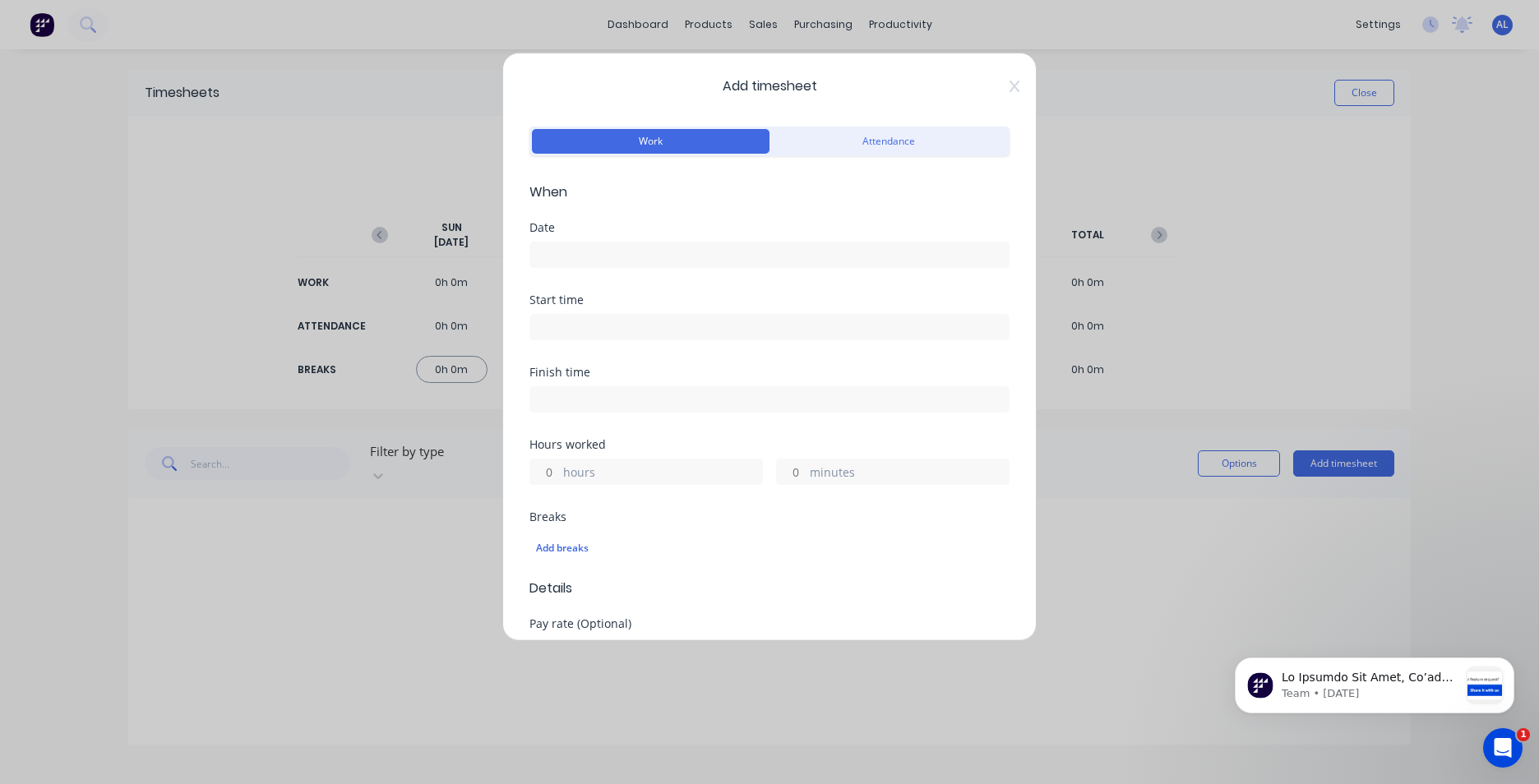
click at [630, 251] on input at bounding box center [769, 255] width 478 height 25
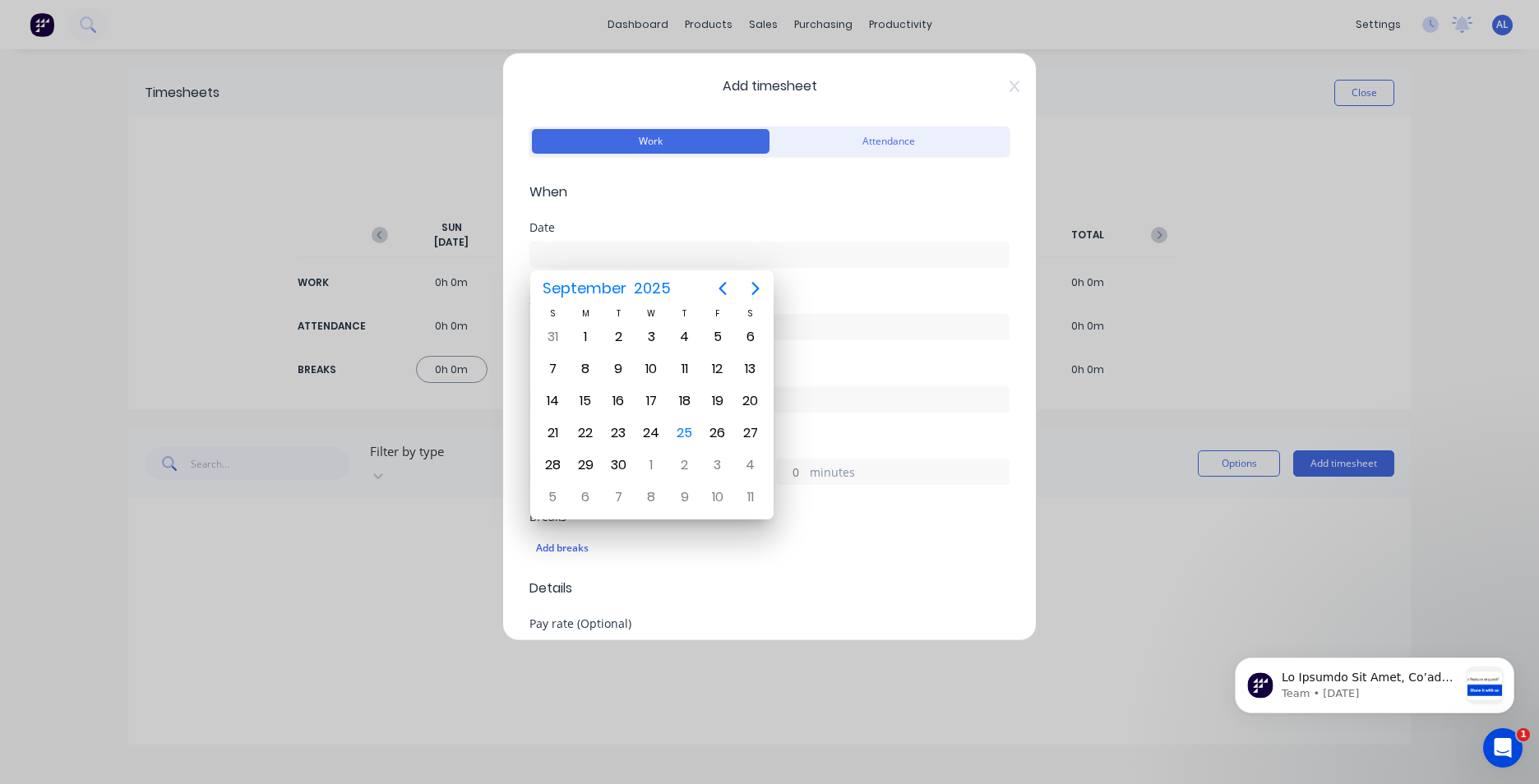
click at [646, 245] on input at bounding box center [769, 255] width 478 height 25
click at [855, 278] on div "Date" at bounding box center [769, 258] width 480 height 72
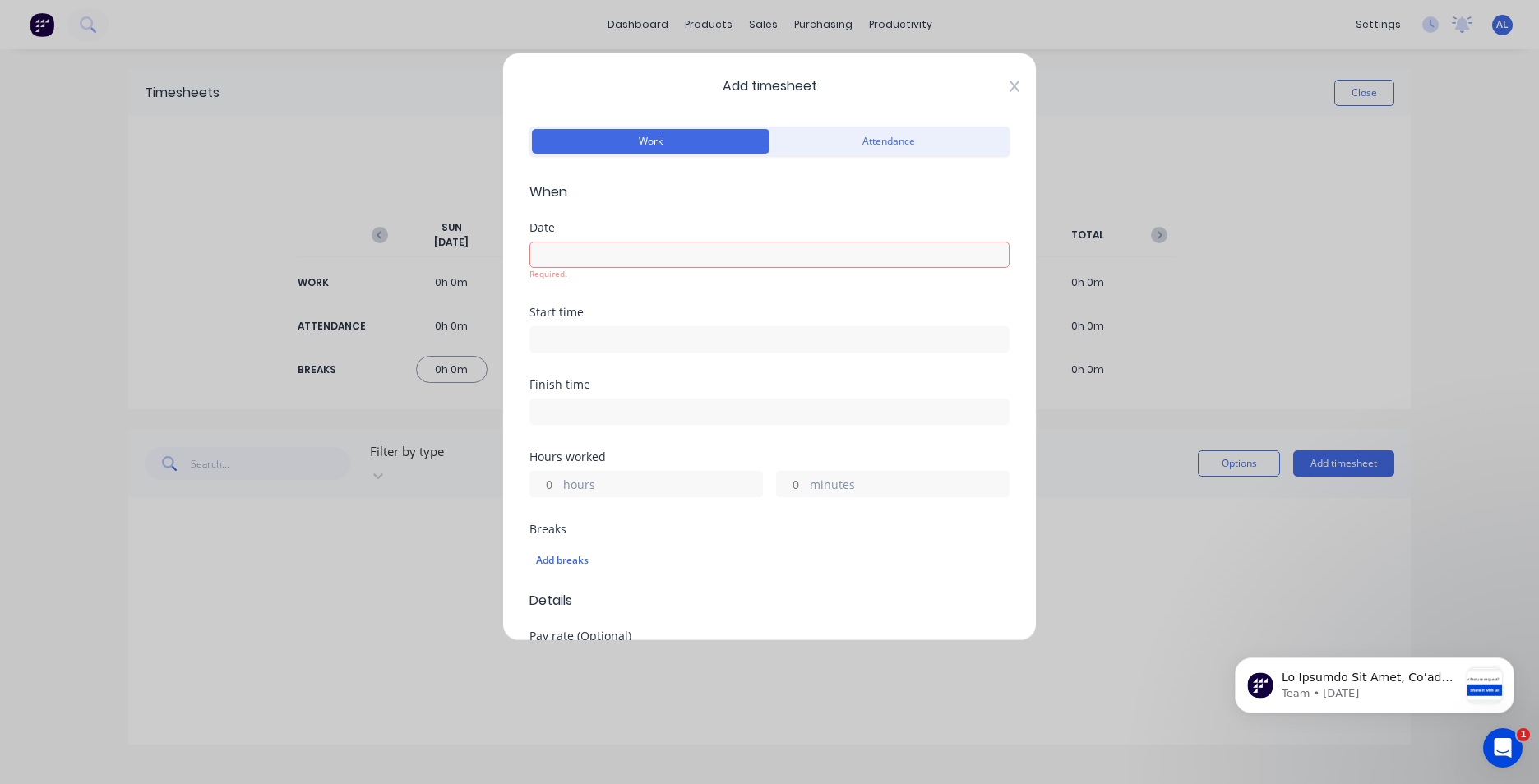
click at [1010, 89] on icon at bounding box center [1014, 86] width 10 height 13
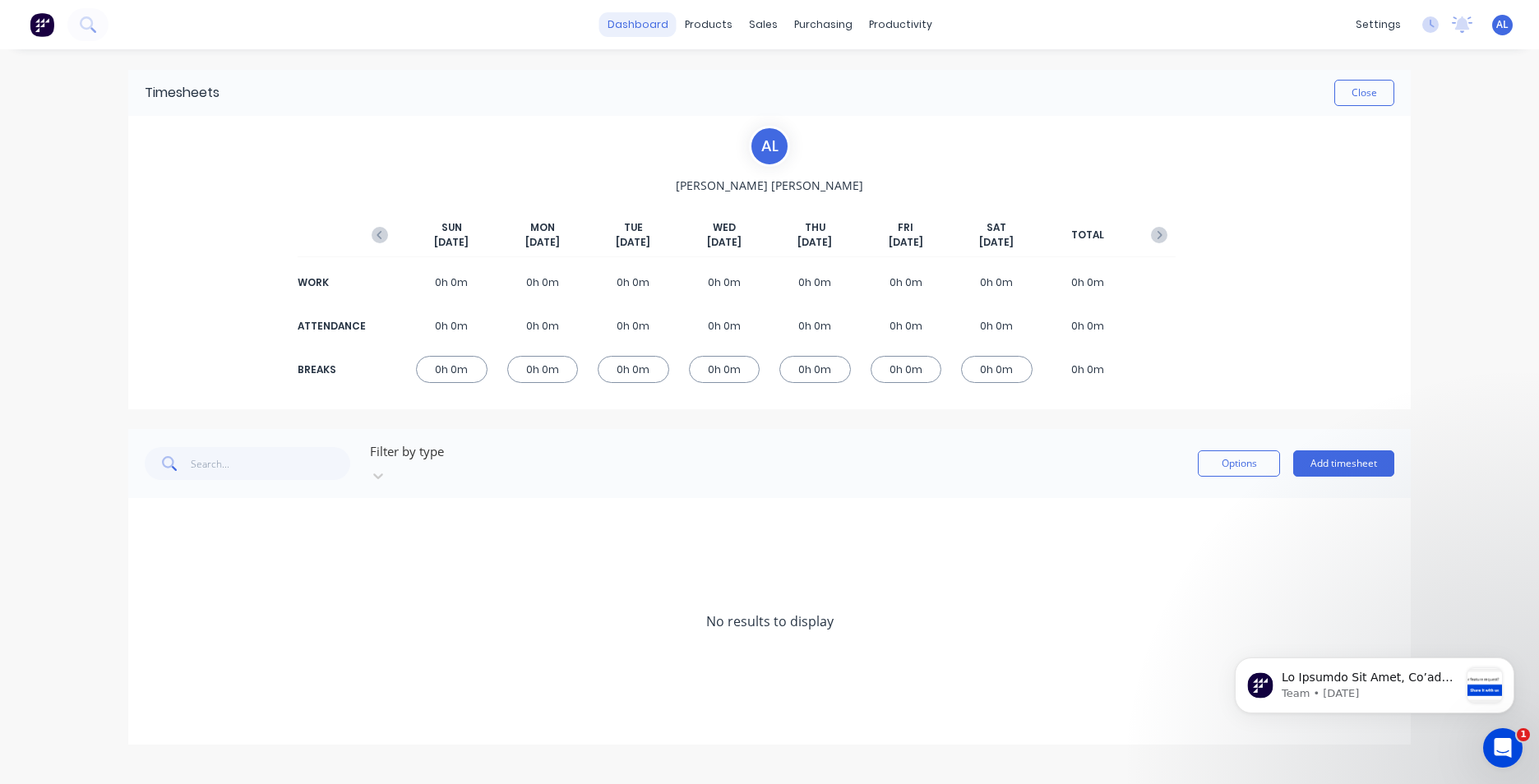
click at [657, 29] on link "dashboard" at bounding box center [638, 25] width 77 height 25
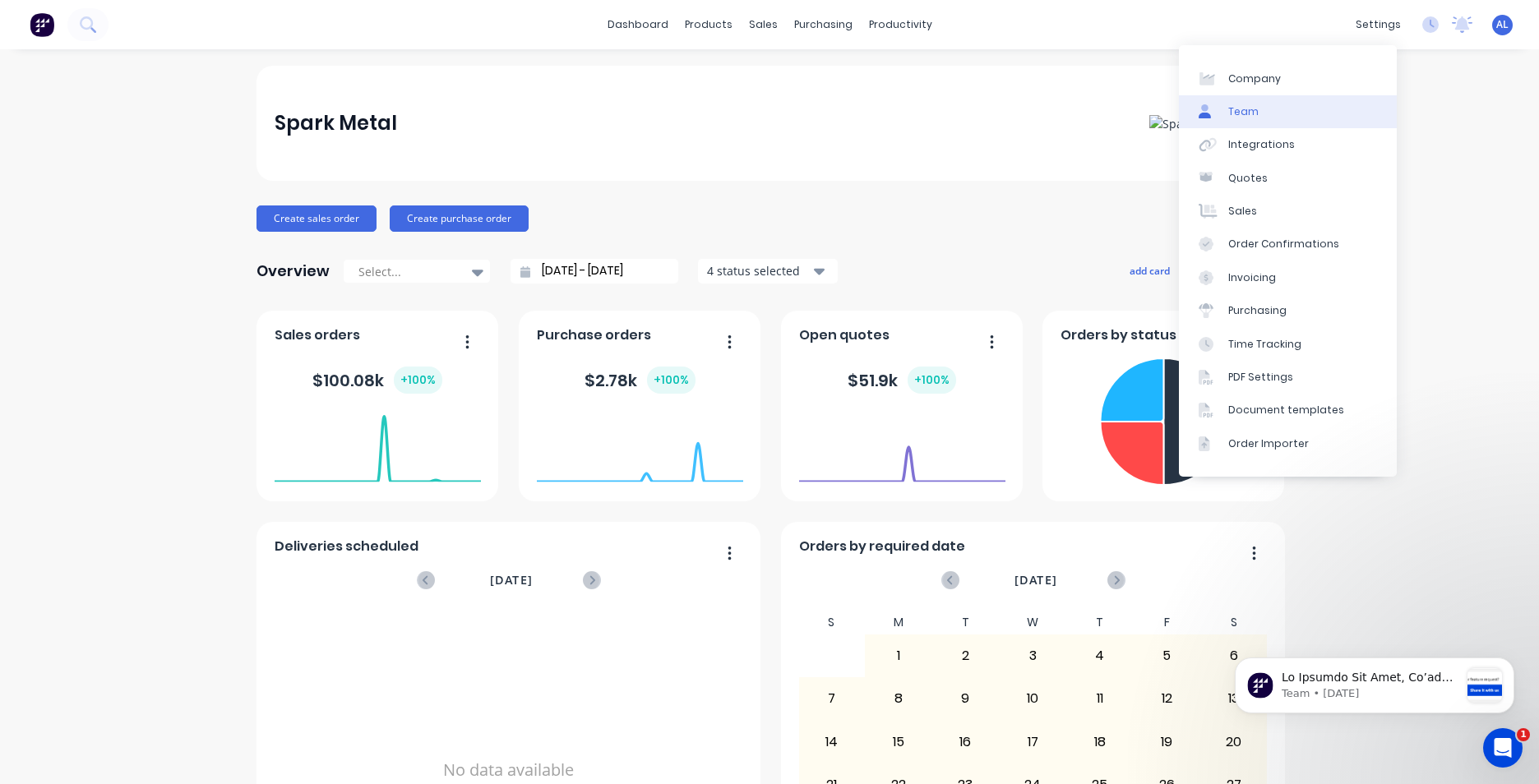
click at [1278, 121] on link "Team" at bounding box center [1287, 111] width 218 height 33
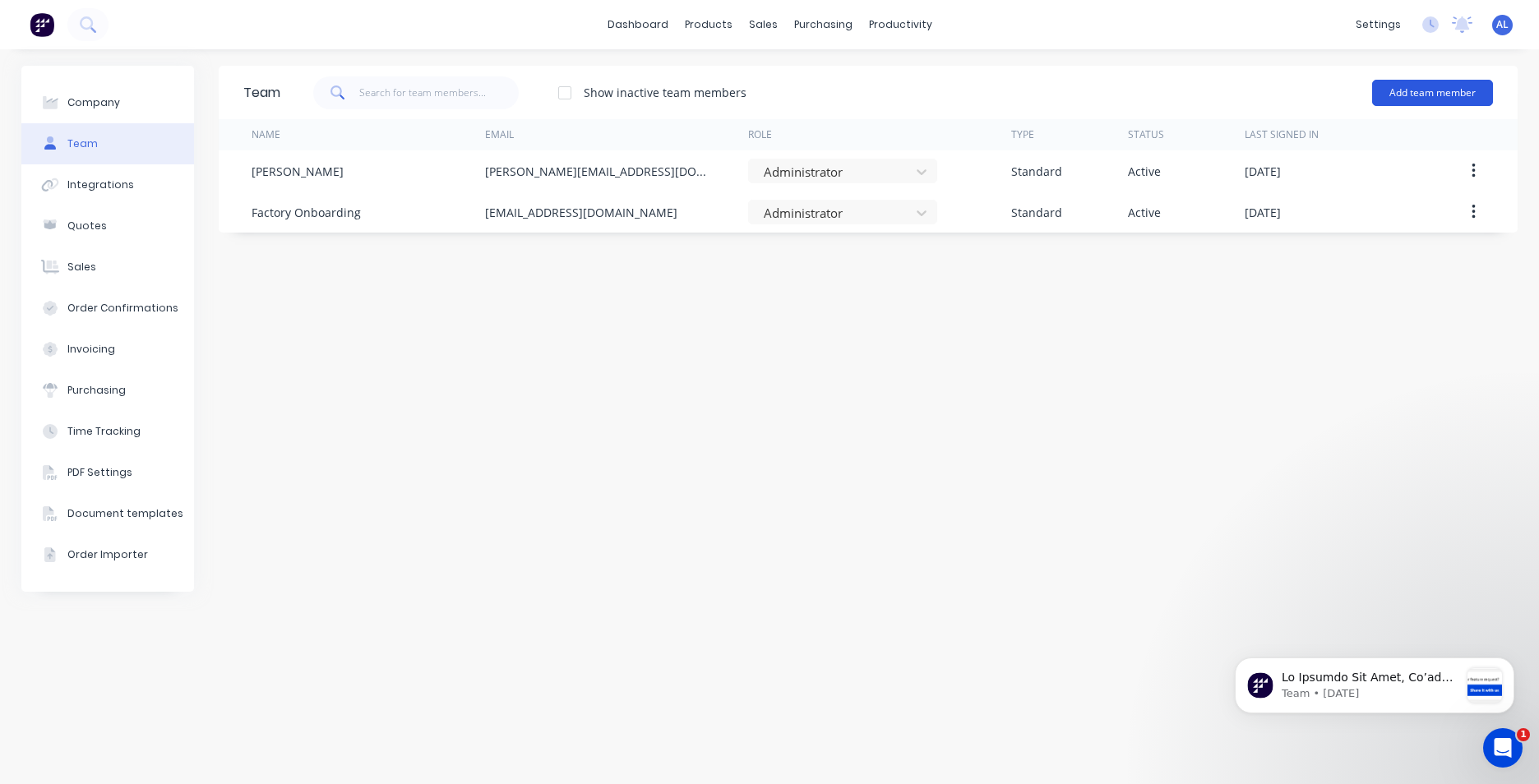
click at [1431, 94] on button "Add team member" at bounding box center [1433, 93] width 121 height 27
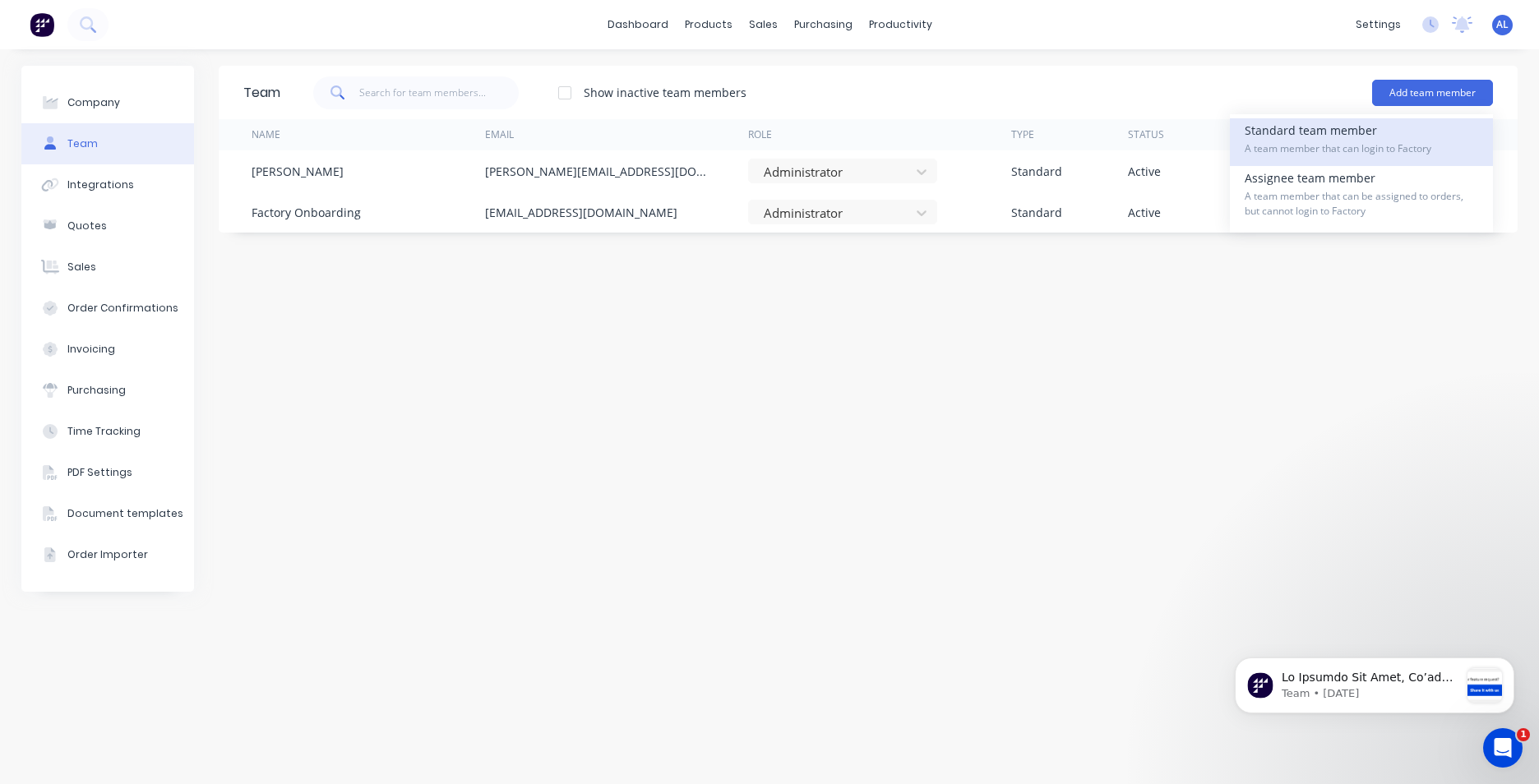
click at [1395, 150] on span "A team member that can login to Factory" at bounding box center [1362, 149] width 234 height 15
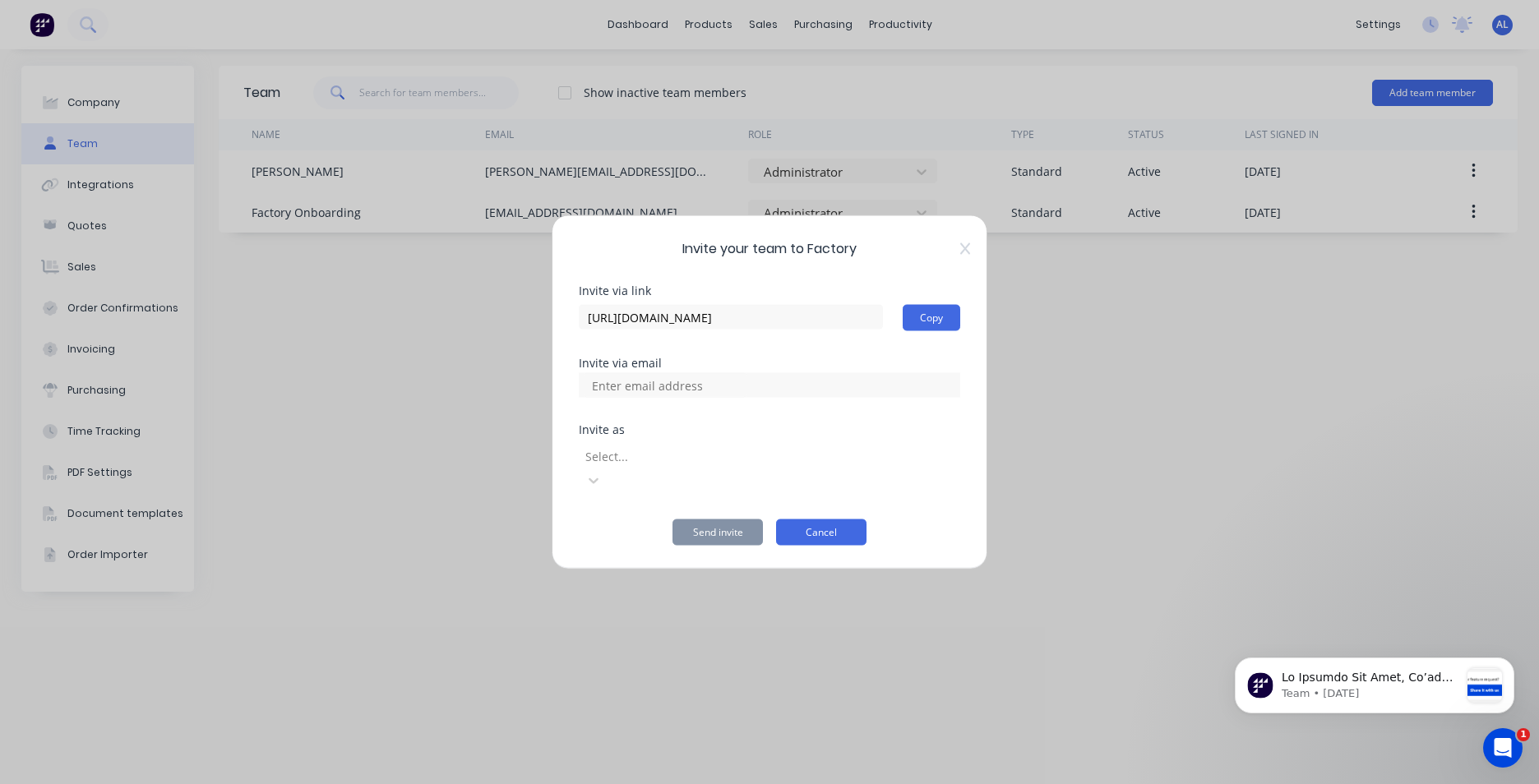
click at [817, 520] on button "Cancel" at bounding box center [821, 533] width 90 height 27
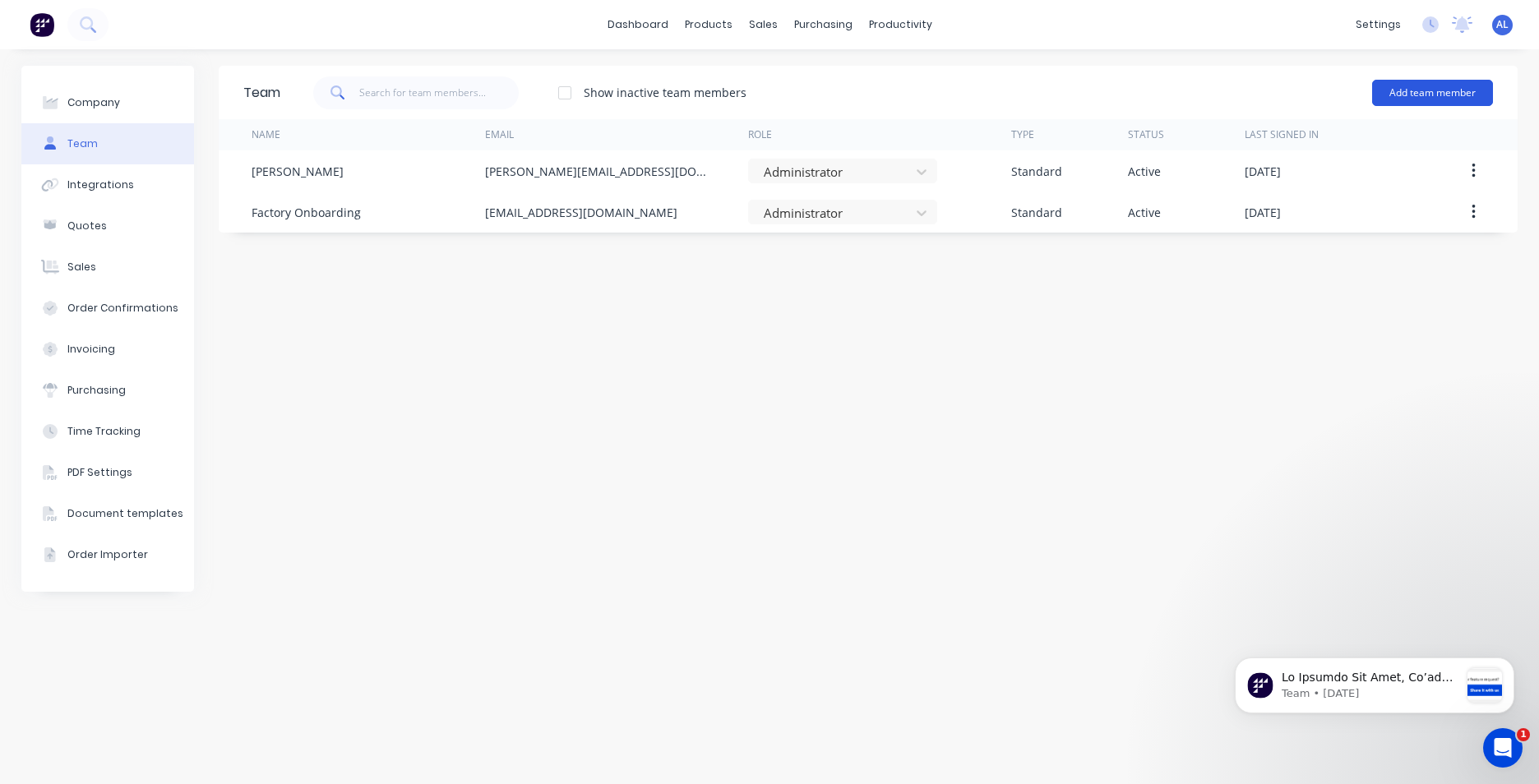
click at [1448, 80] on button "Add team member" at bounding box center [1433, 93] width 121 height 27
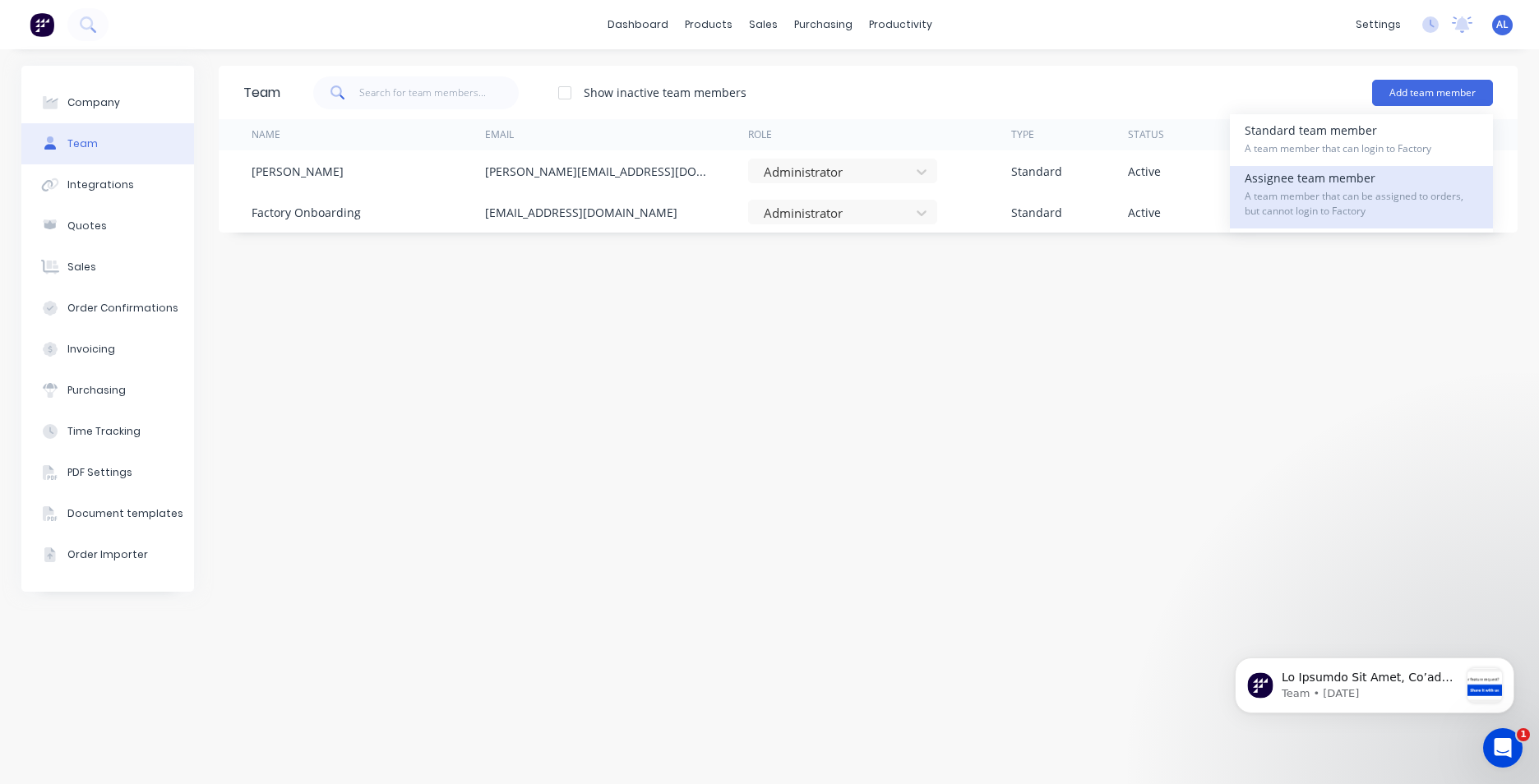
click at [1375, 206] on span "A team member that can be assigned to orders, but cannot login to Factory" at bounding box center [1362, 203] width 234 height 29
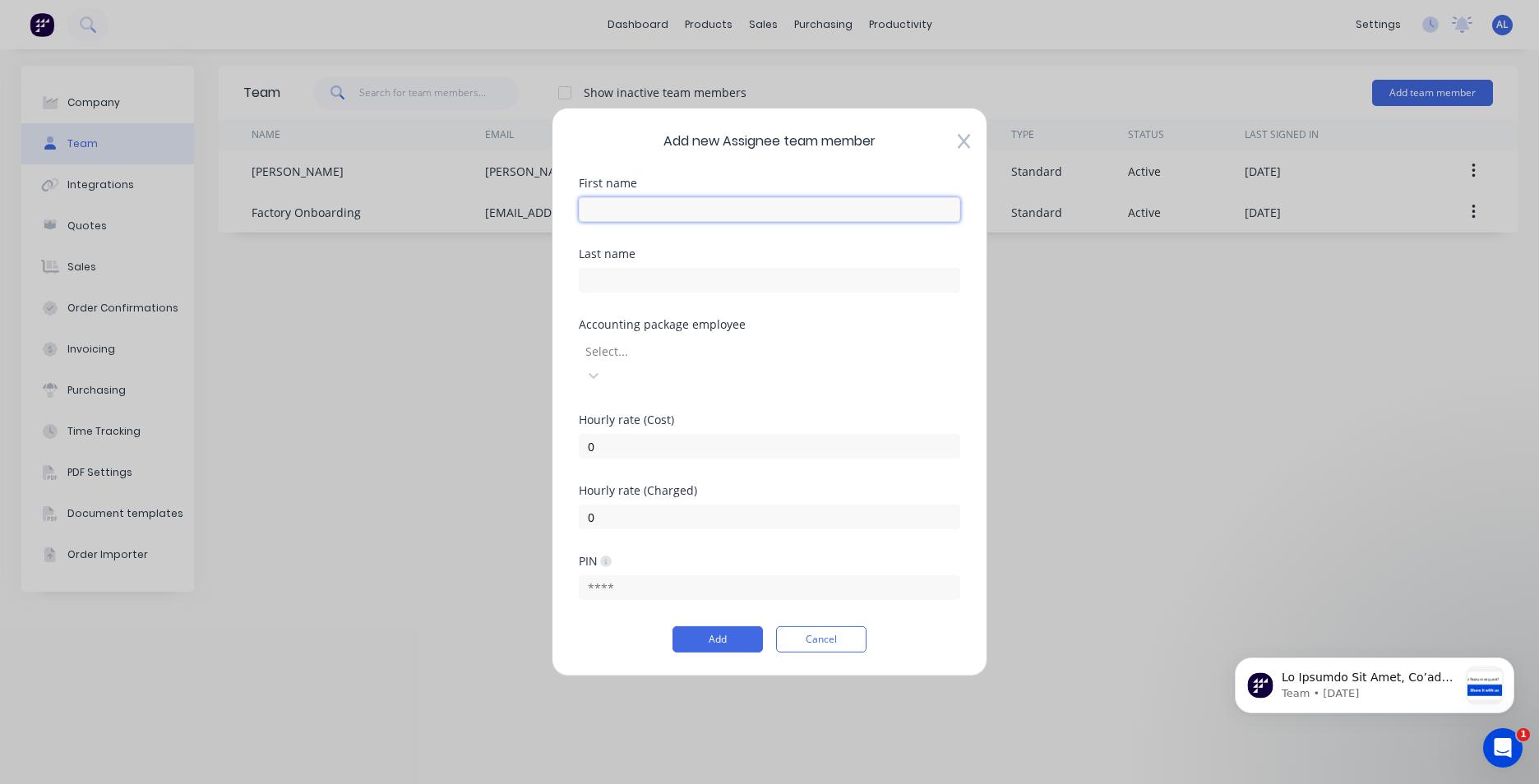
click at [668, 222] on input "text" at bounding box center [769, 210] width 381 height 25
type input "Chris"
click at [633, 287] on input "text" at bounding box center [769, 280] width 381 height 25
type input "Read"
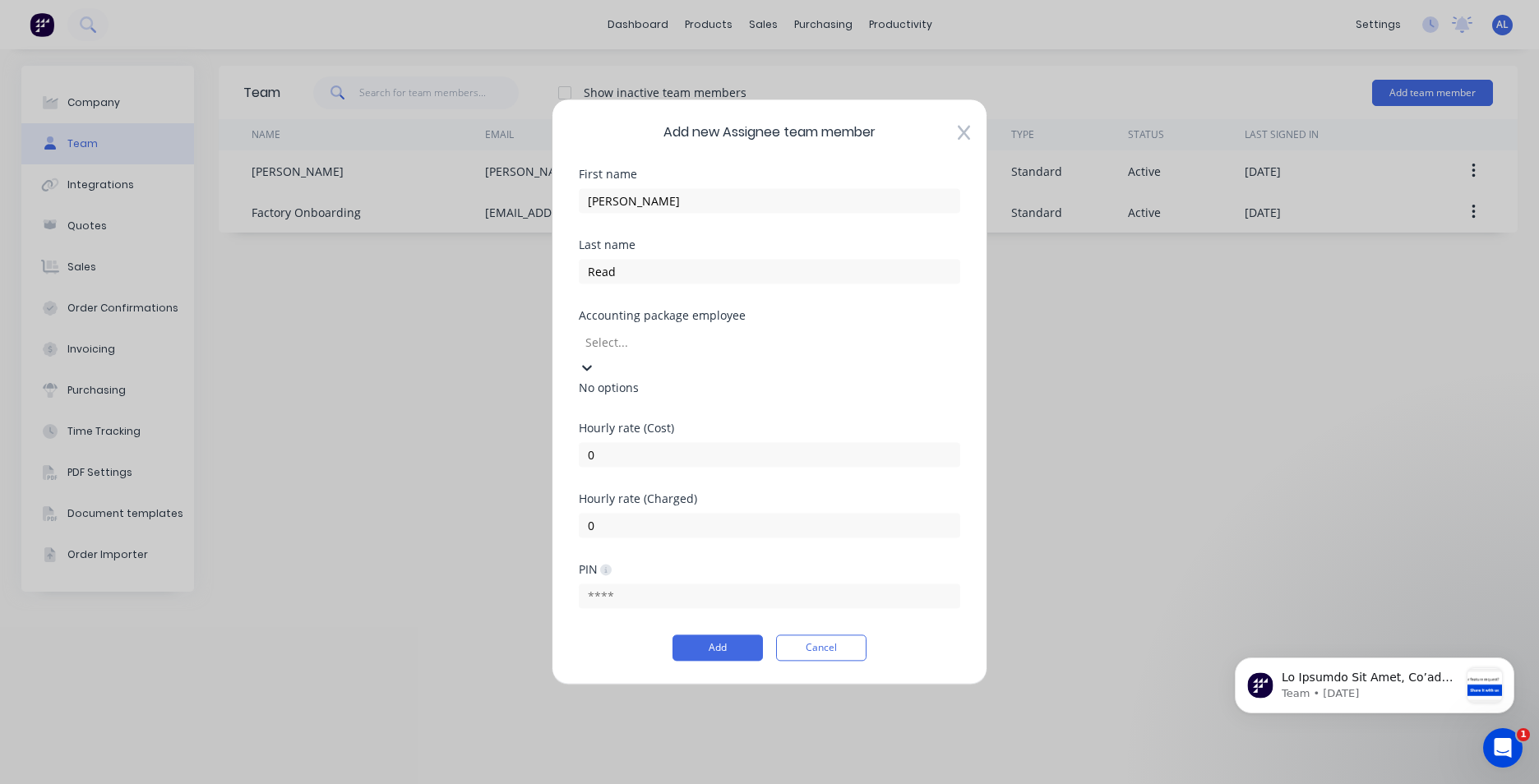
click at [592, 366] on icon at bounding box center [587, 369] width 10 height 6
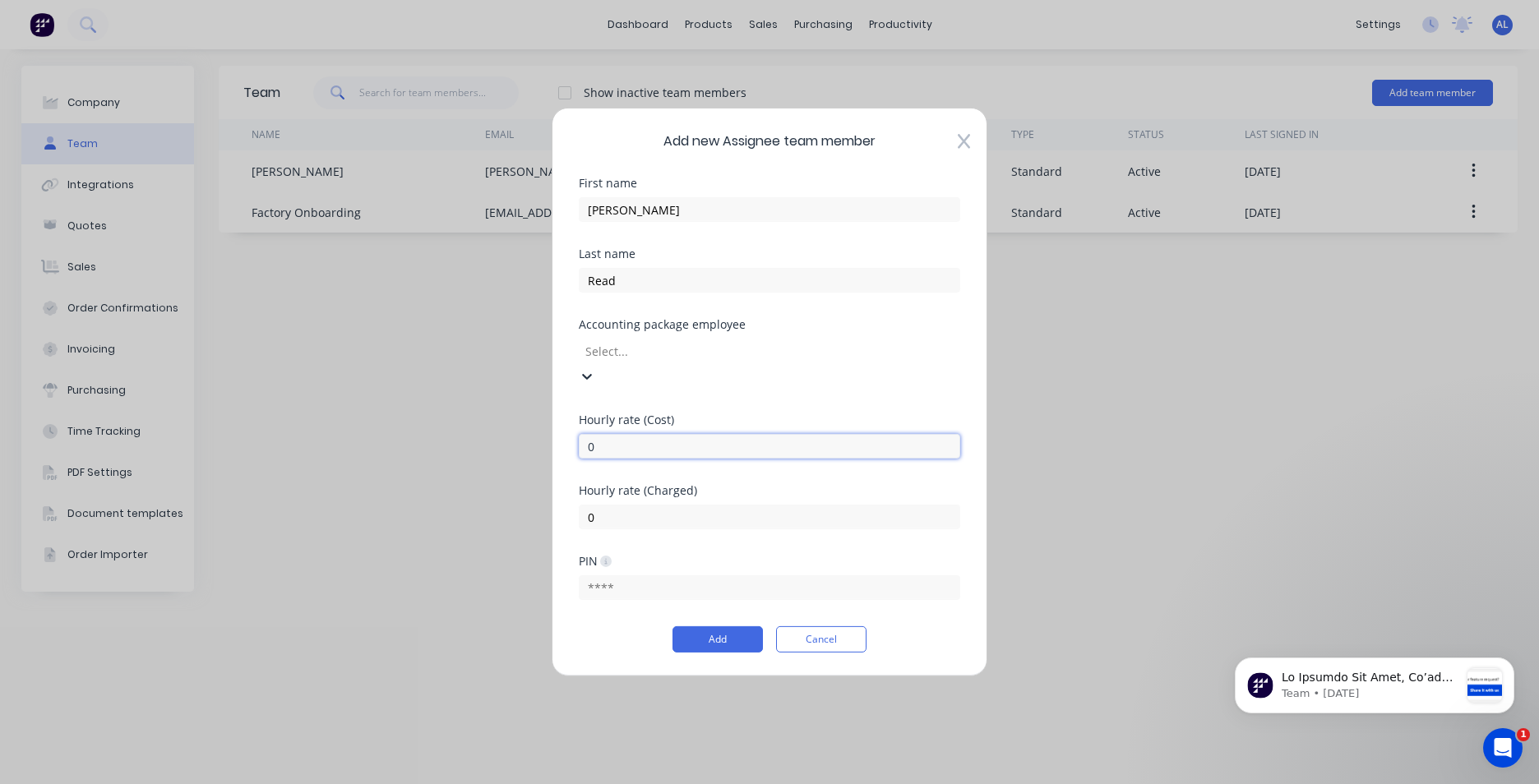
click at [665, 434] on input "0" at bounding box center [769, 447] width 381 height 25
type input "42"
click at [655, 509] on input "0" at bounding box center [769, 517] width 381 height 25
type input "90"
click at [719, 626] on button "Add" at bounding box center [718, 640] width 90 height 27
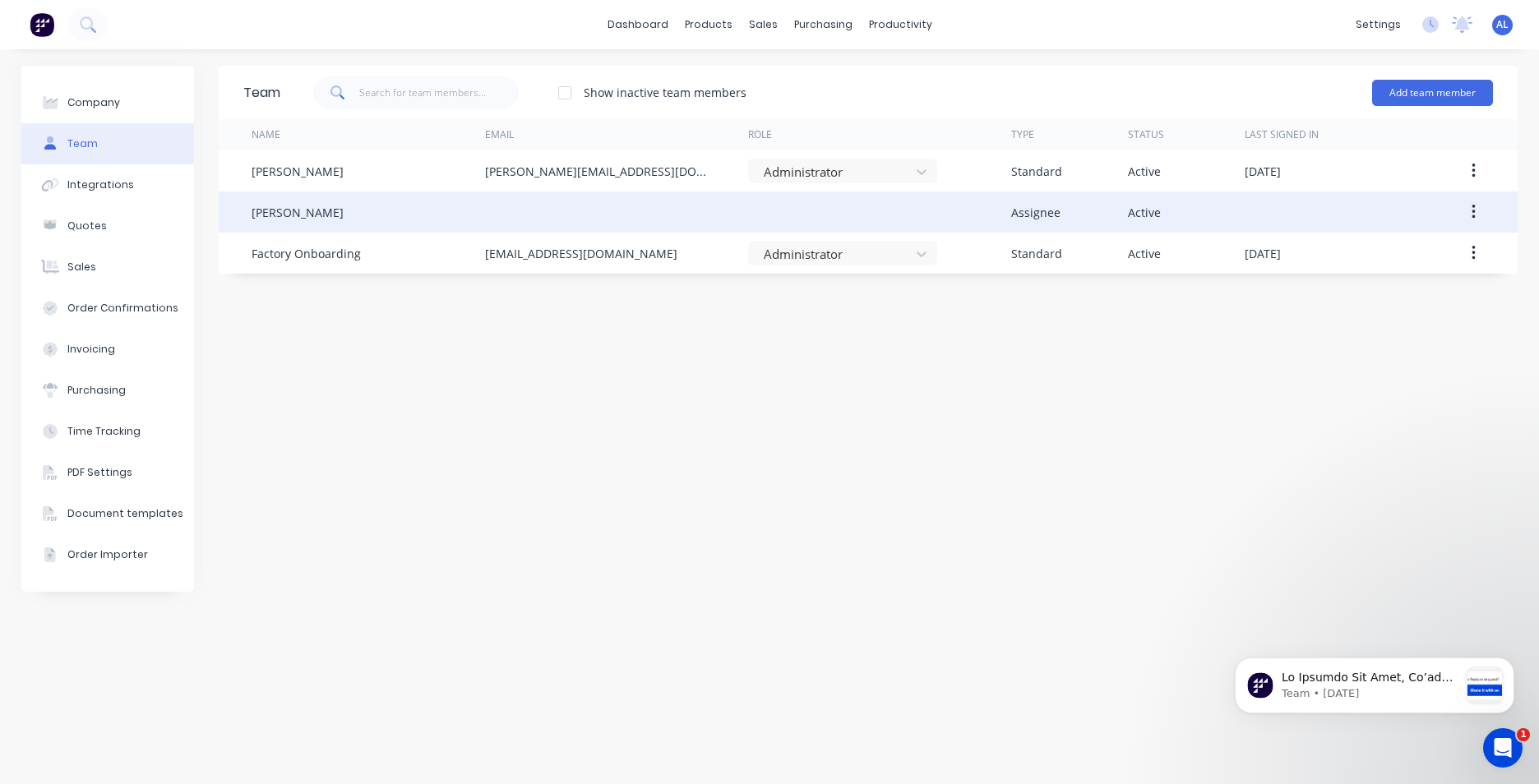
click at [1472, 213] on icon "button" at bounding box center [1472, 212] width 3 height 15
click at [1442, 256] on div "Edit" at bounding box center [1414, 255] width 126 height 24
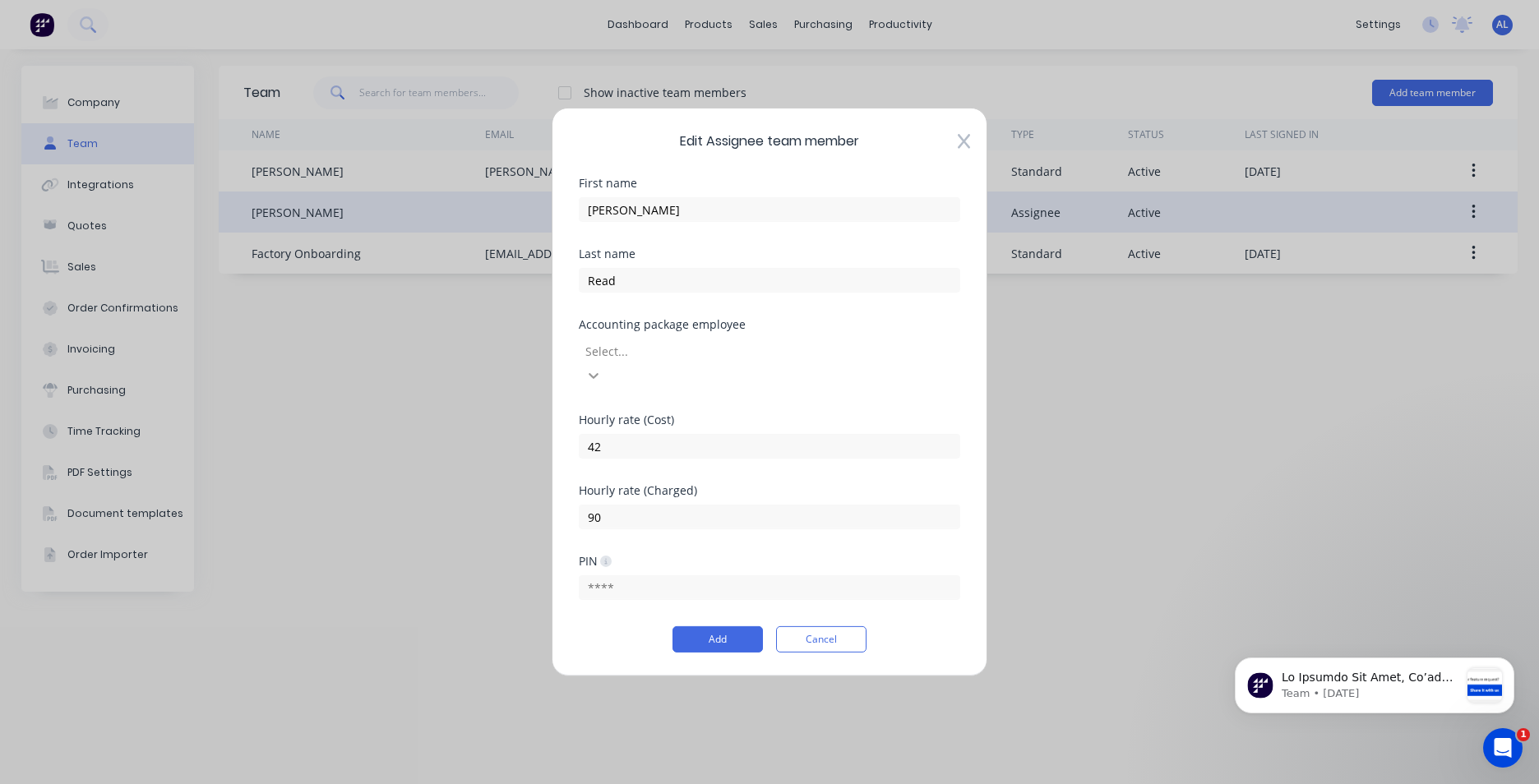
click at [608, 363] on div at bounding box center [593, 375] width 29 height 27
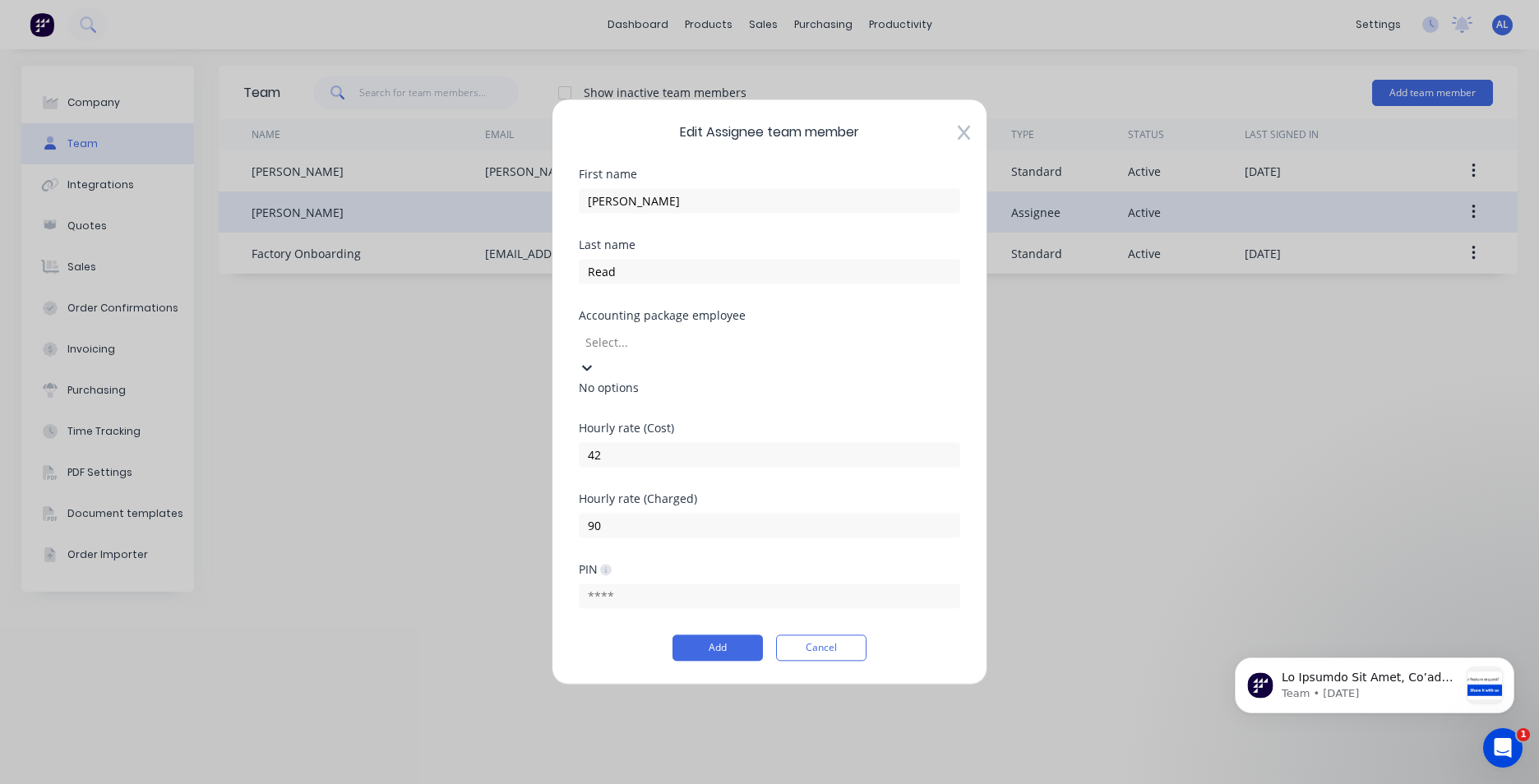
click at [595, 363] on div at bounding box center [587, 366] width 16 height 18
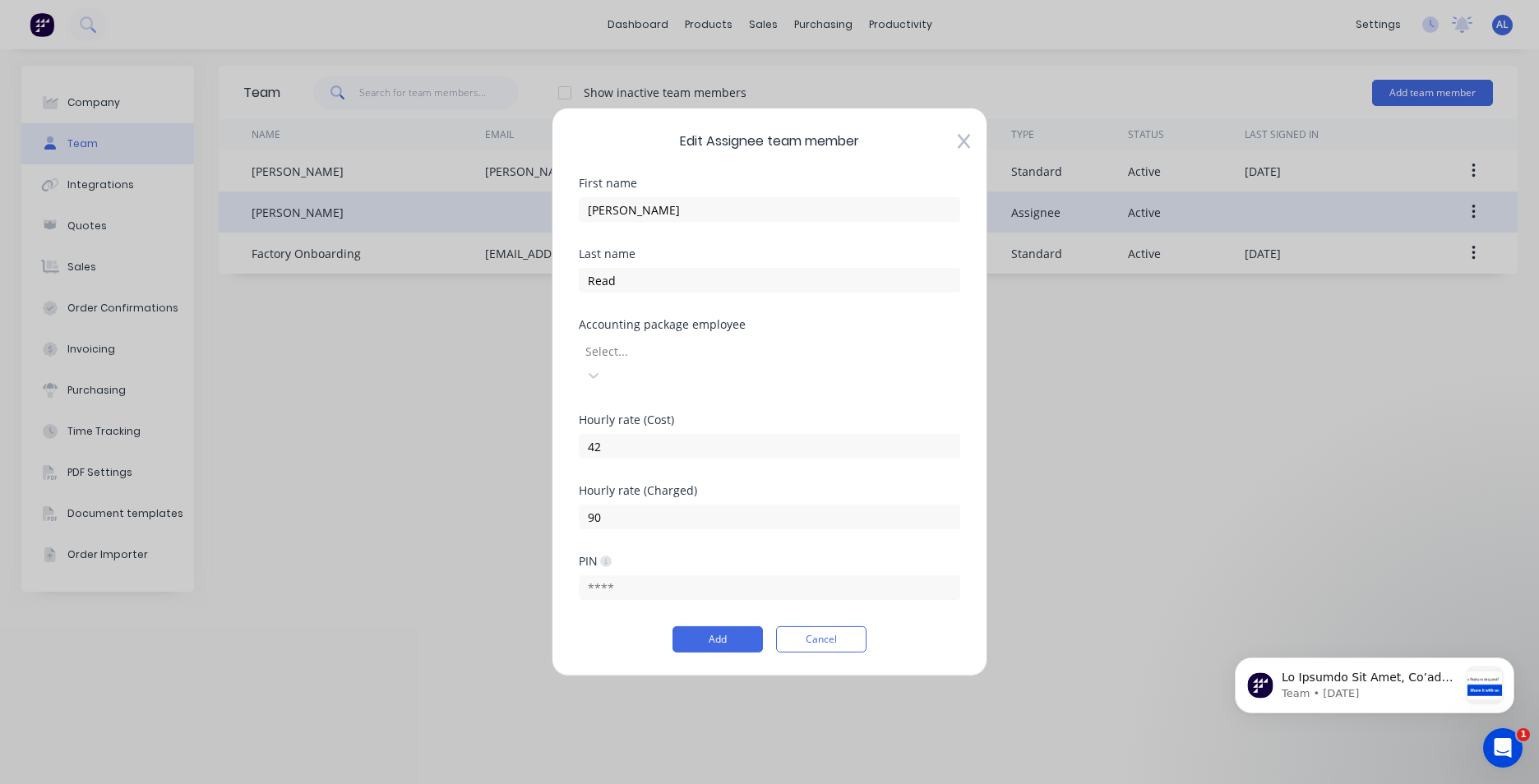
click at [971, 159] on div "Edit Assignee team member First name Chris Last name Read Accounting package em…" at bounding box center [769, 392] width 435 height 569
click at [959, 149] on icon at bounding box center [964, 141] width 12 height 16
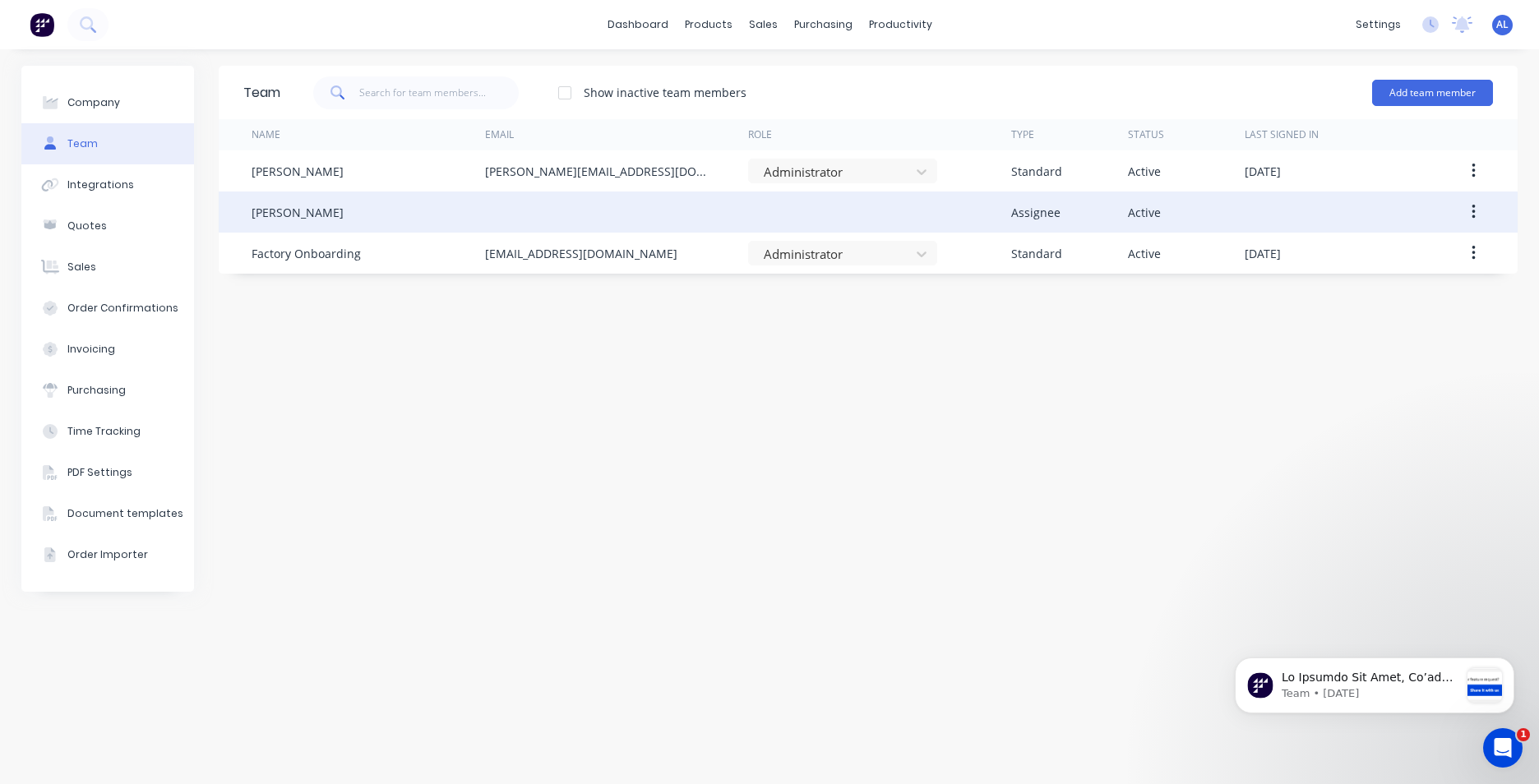
click at [1473, 210] on icon "button" at bounding box center [1473, 212] width 4 height 18
click at [1476, 209] on button "button" at bounding box center [1473, 212] width 39 height 29
click at [1410, 312] on div "Delete" at bounding box center [1414, 320] width 126 height 24
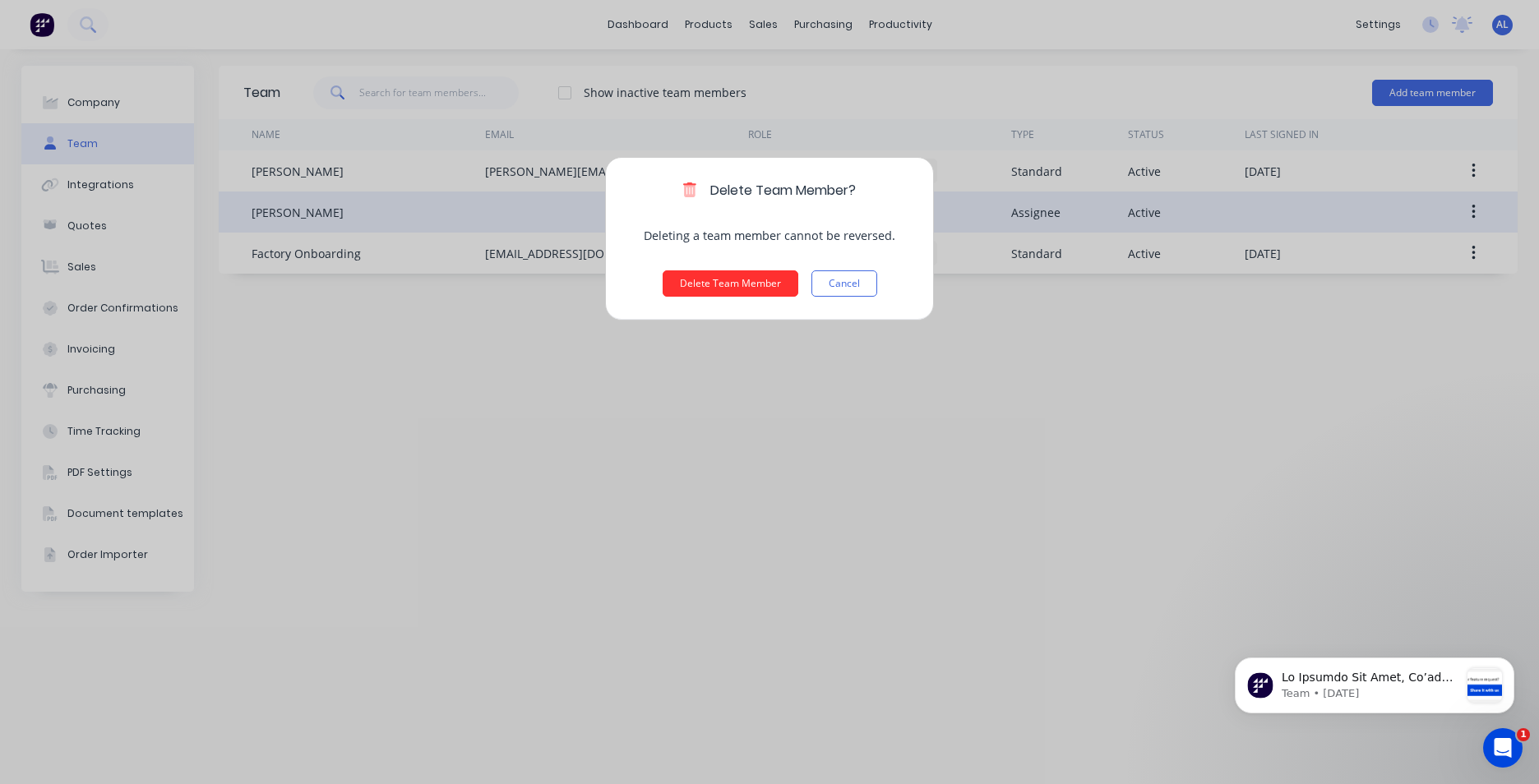
click at [746, 284] on button "Delete Team Member" at bounding box center [730, 284] width 136 height 27
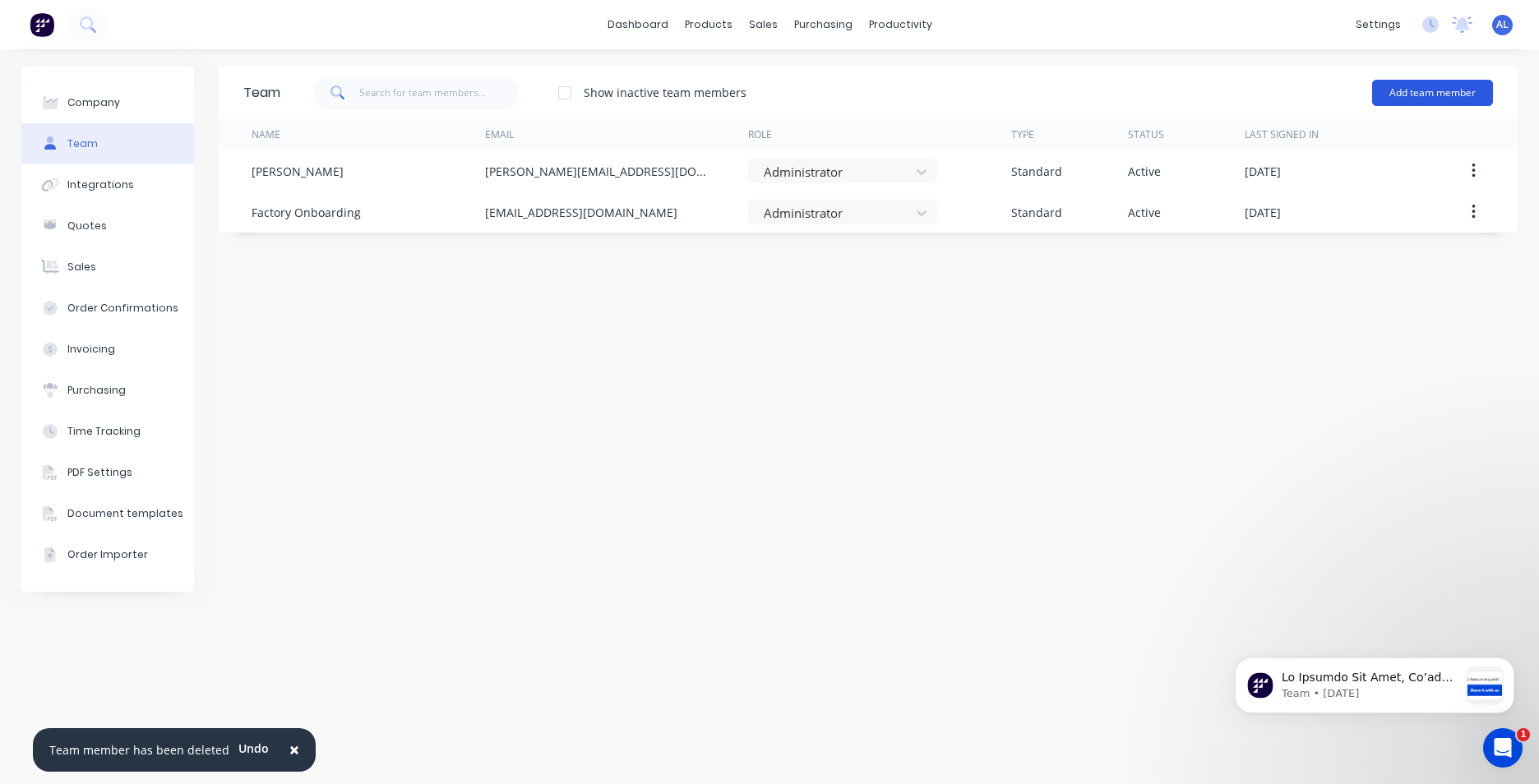
click at [1424, 94] on button "Add team member" at bounding box center [1433, 93] width 121 height 27
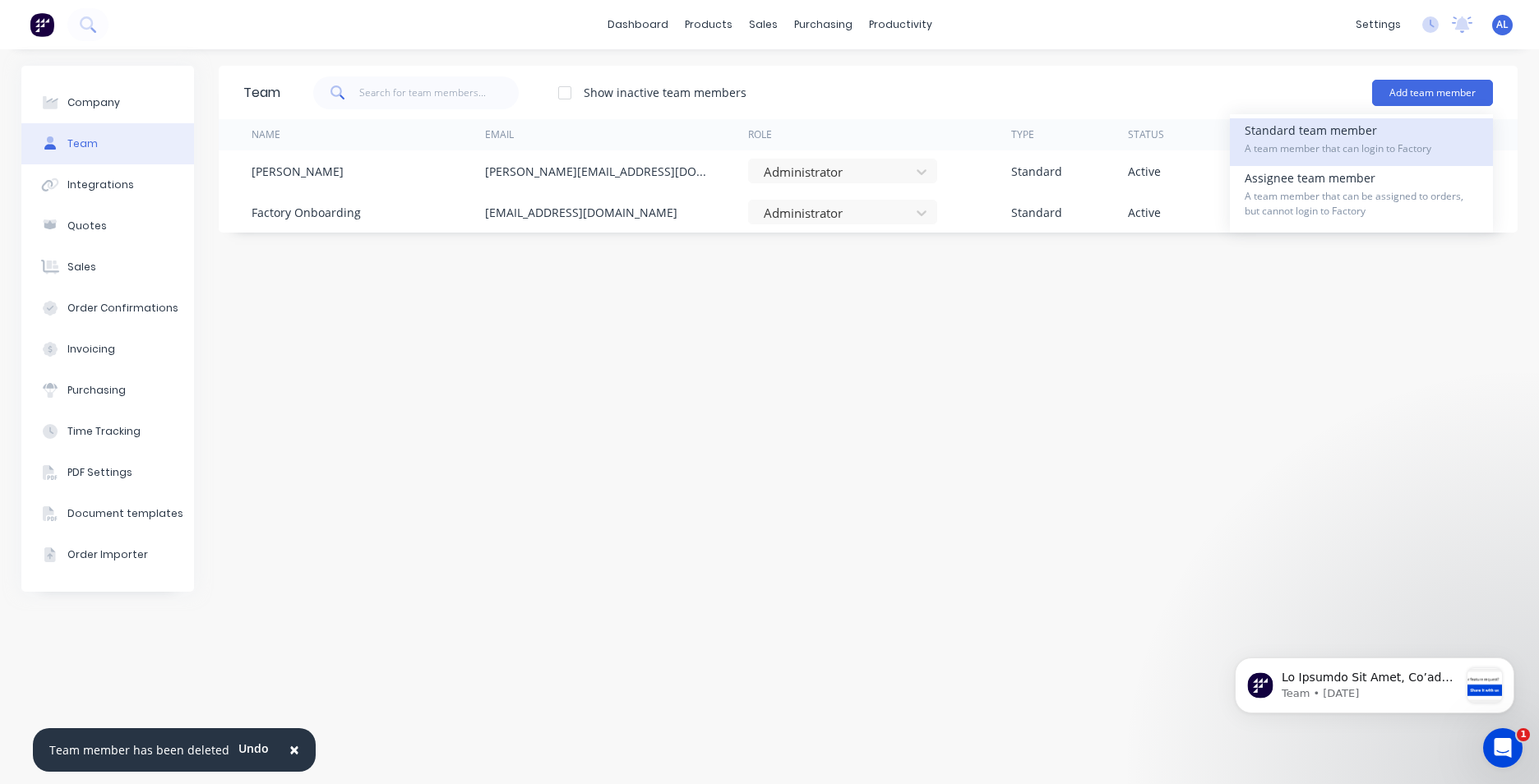
click at [1414, 127] on div "Standard team member A team member that can login to Factory" at bounding box center [1362, 143] width 234 height 48
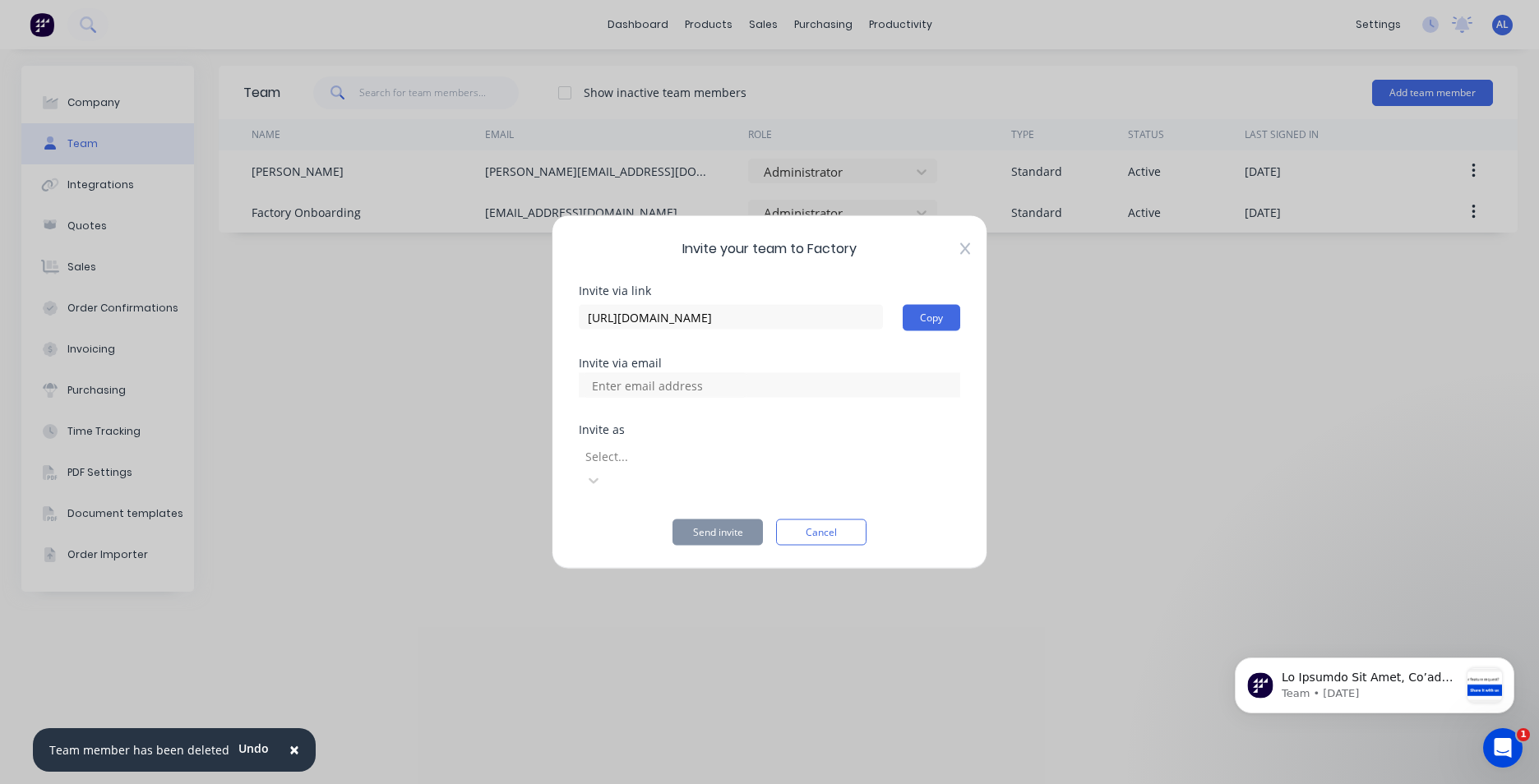
click at [969, 254] on icon at bounding box center [965, 248] width 10 height 11
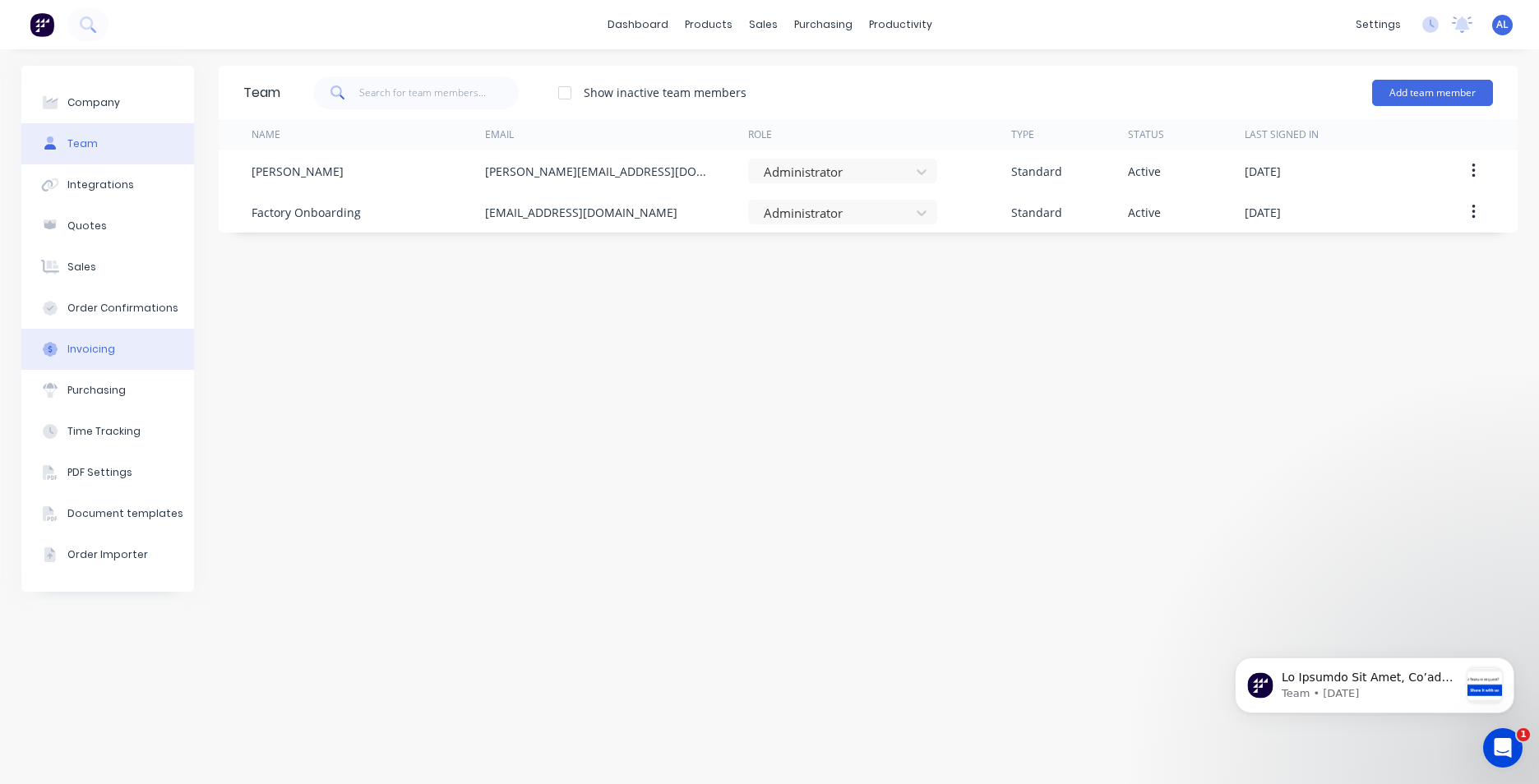
click at [105, 354] on div "Invoicing" at bounding box center [91, 350] width 48 height 15
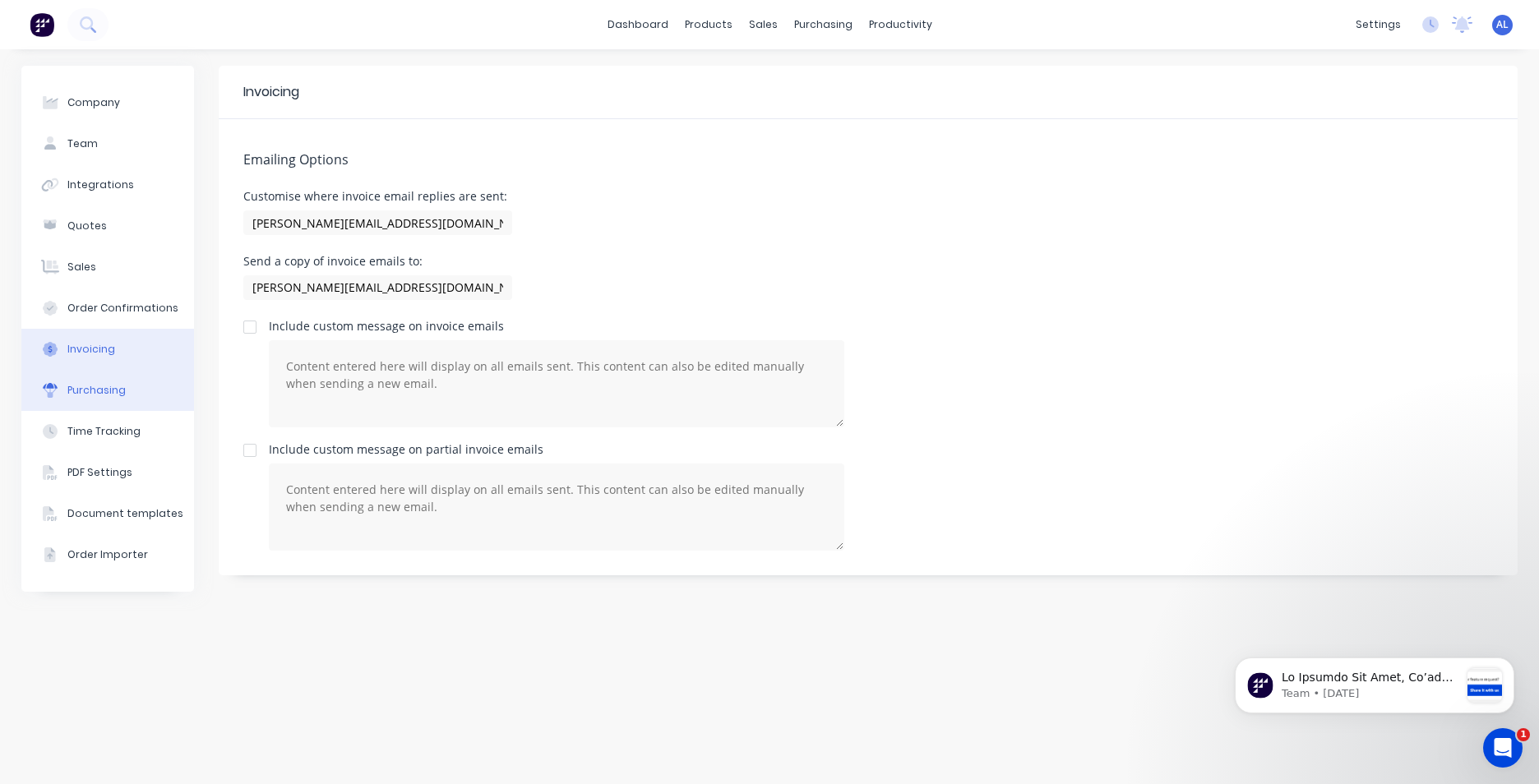
click at [102, 387] on div "Purchasing" at bounding box center [96, 391] width 58 height 15
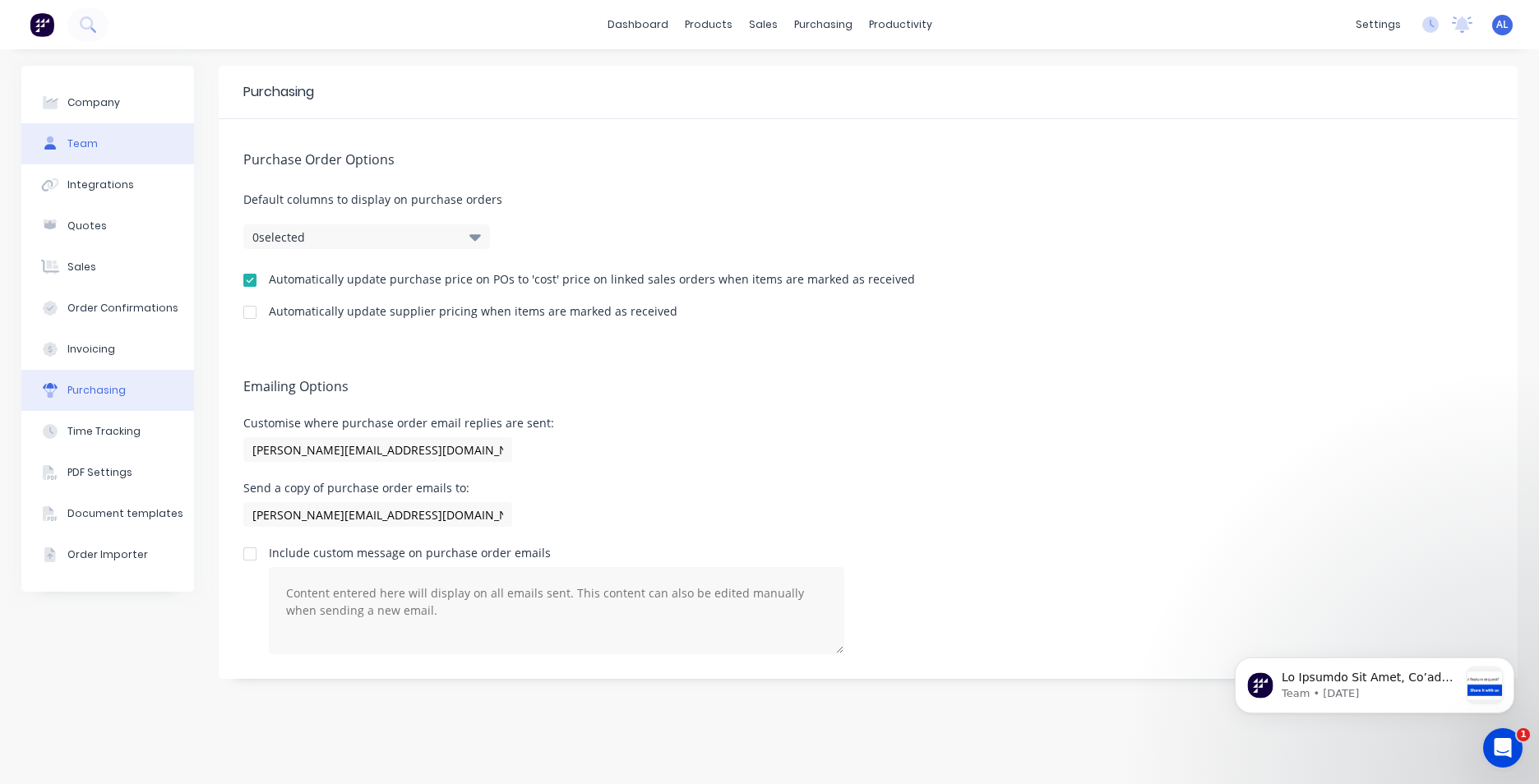
click at [88, 133] on button "Team" at bounding box center [107, 143] width 173 height 41
